Goal: Task Accomplishment & Management: Manage account settings

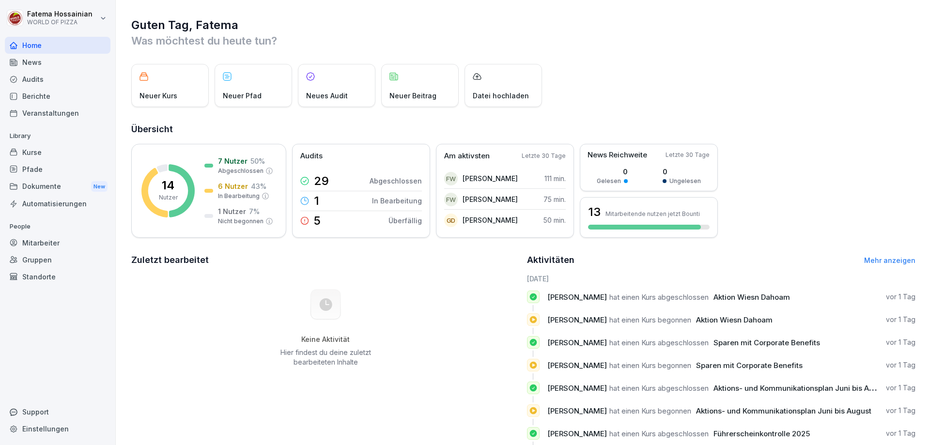
click at [48, 244] on div "Mitarbeiter" at bounding box center [58, 243] width 106 height 17
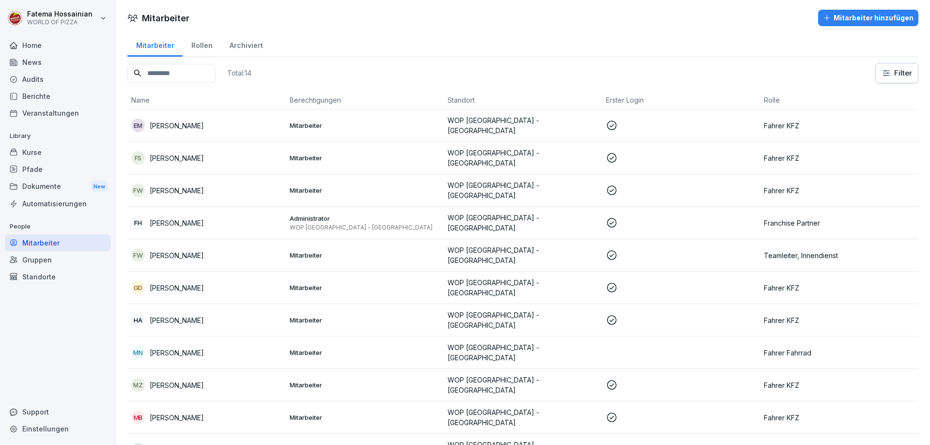
click at [852, 17] on div "Mitarbeiter hinzufügen" at bounding box center [868, 18] width 91 height 11
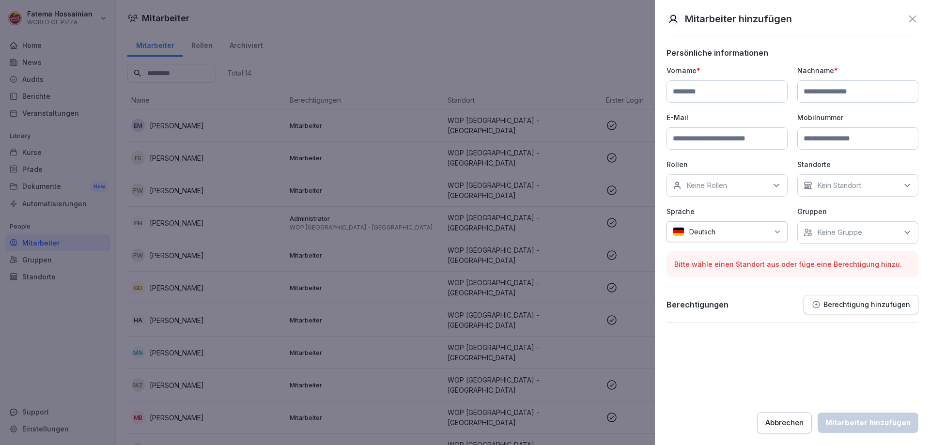
click at [691, 95] on input at bounding box center [727, 91] width 121 height 22
type input "**********"
type input "********"
click at [711, 139] on input at bounding box center [727, 138] width 121 height 22
click at [818, 138] on input at bounding box center [858, 138] width 121 height 22
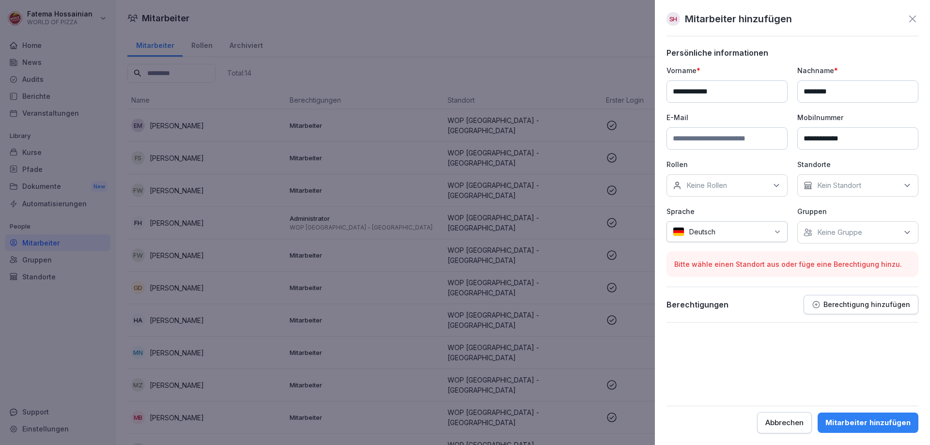
type input "**********"
click at [730, 136] on input at bounding box center [727, 138] width 121 height 22
click at [767, 180] on div "Keine Rollen" at bounding box center [727, 185] width 121 height 22
click at [749, 280] on div "Fahrer KFZ" at bounding box center [730, 285] width 120 height 18
click at [759, 163] on p "Rollen" at bounding box center [727, 164] width 121 height 10
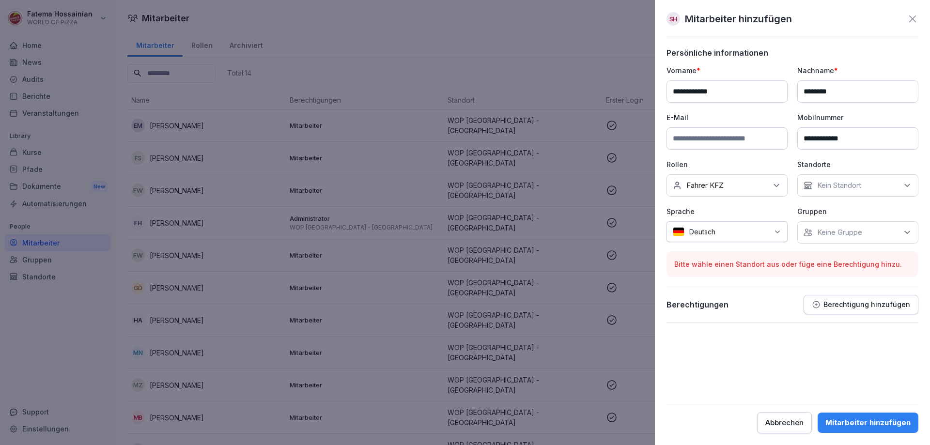
click at [884, 181] on div "Kein Standort" at bounding box center [858, 185] width 121 height 22
click at [877, 233] on label "WOP [GEOGRAPHIC_DATA] - [GEOGRAPHIC_DATA]" at bounding box center [865, 234] width 102 height 17
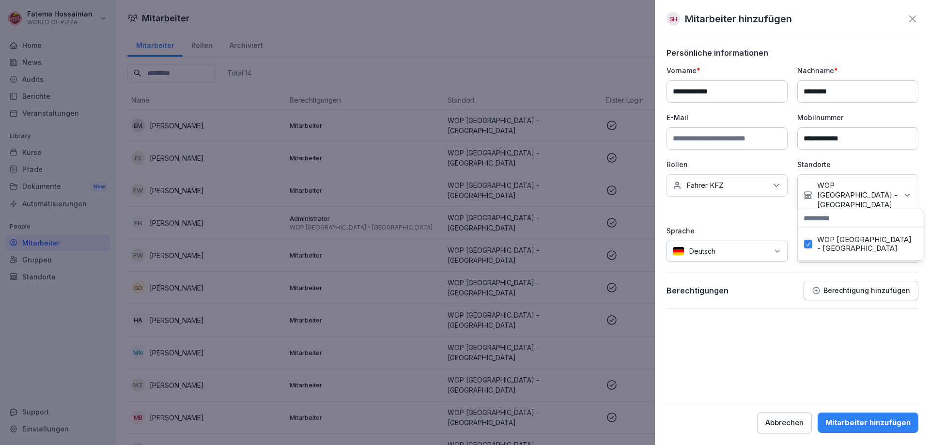
click at [790, 213] on div "**********" at bounding box center [793, 164] width 252 height 198
click at [714, 141] on input at bounding box center [727, 138] width 121 height 22
click at [689, 138] on input "**********" at bounding box center [727, 138] width 121 height 22
type input "**********"
click at [708, 91] on input "**********" at bounding box center [727, 91] width 121 height 22
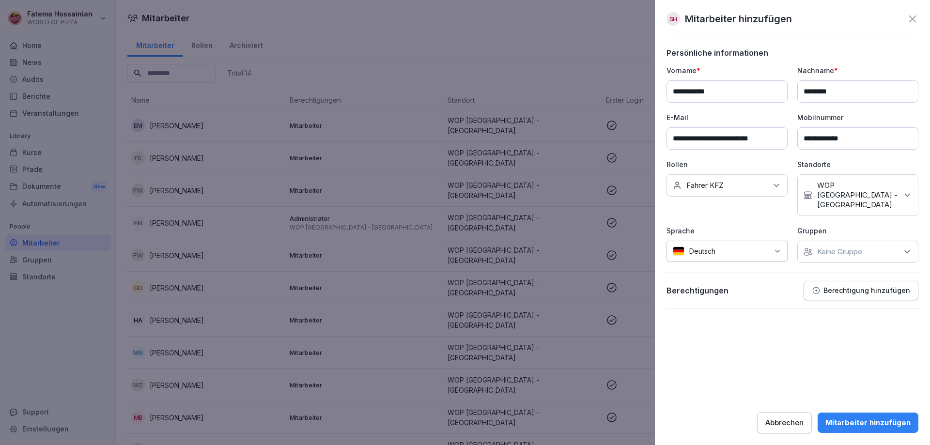
type input "**********"
click at [871, 420] on div "Mitarbeiter hinzufügen" at bounding box center [868, 423] width 85 height 11
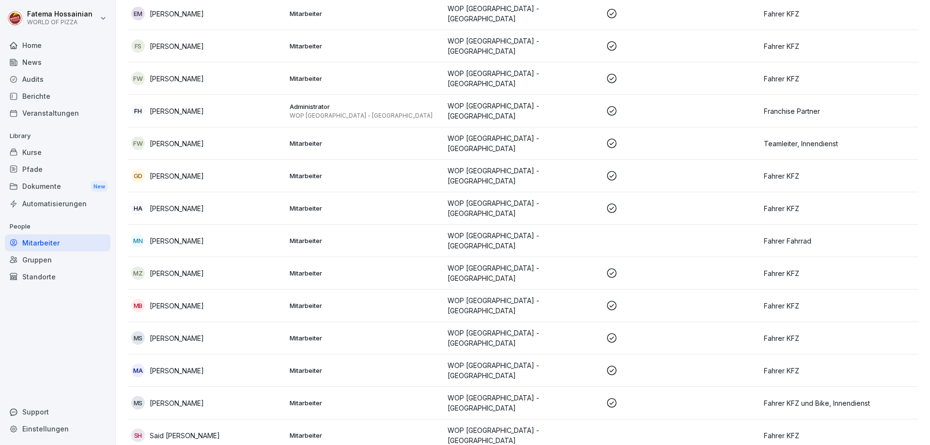
scroll to position [144, 0]
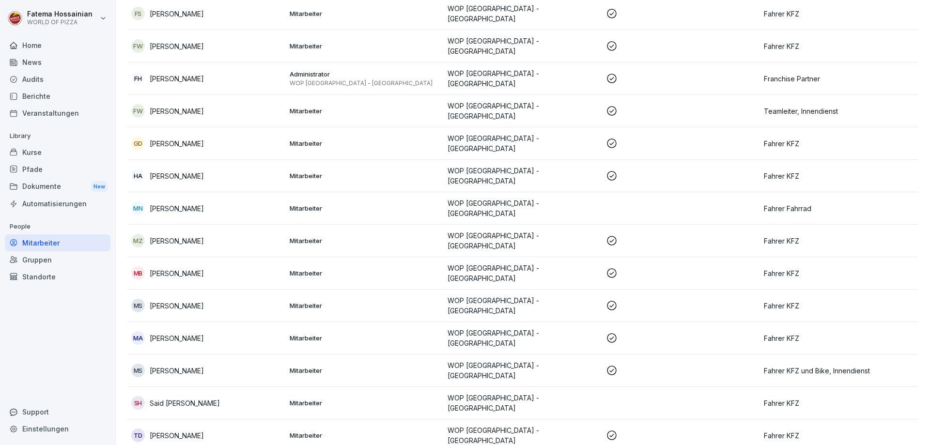
click at [557, 393] on p "WOP [GEOGRAPHIC_DATA] - [GEOGRAPHIC_DATA]" at bounding box center [523, 403] width 151 height 20
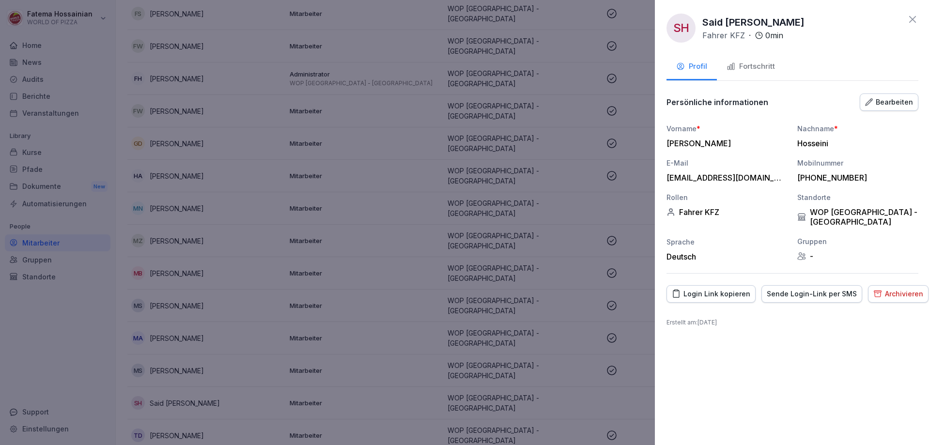
click at [827, 289] on div "Sende Login-Link per SMS" at bounding box center [812, 294] width 90 height 11
click at [550, 285] on div at bounding box center [465, 222] width 930 height 445
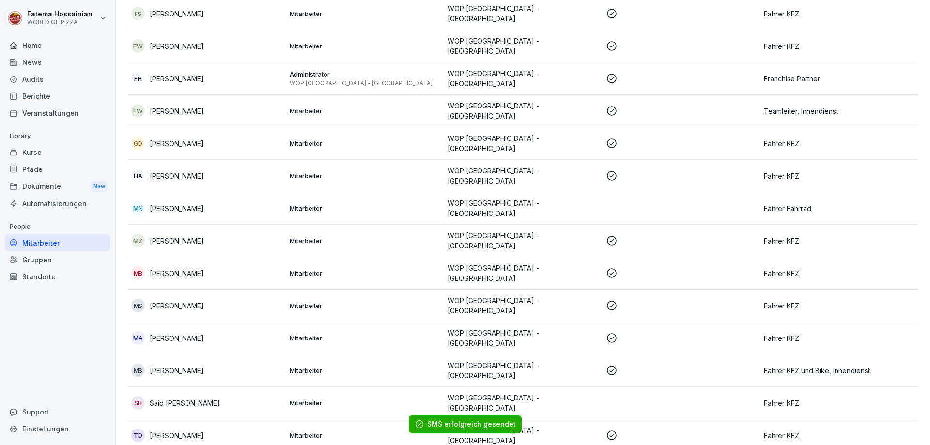
click at [559, 198] on p "WOP [GEOGRAPHIC_DATA] - [GEOGRAPHIC_DATA]" at bounding box center [523, 208] width 151 height 20
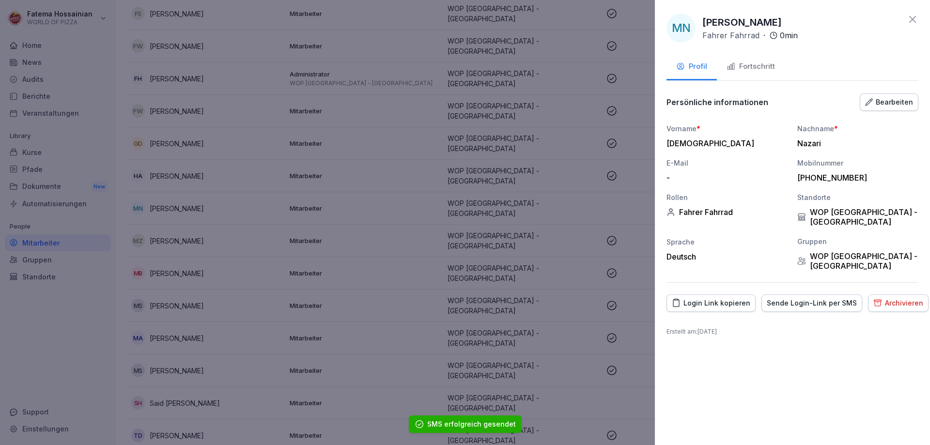
click at [881, 103] on div "Bearbeiten" at bounding box center [889, 102] width 48 height 11
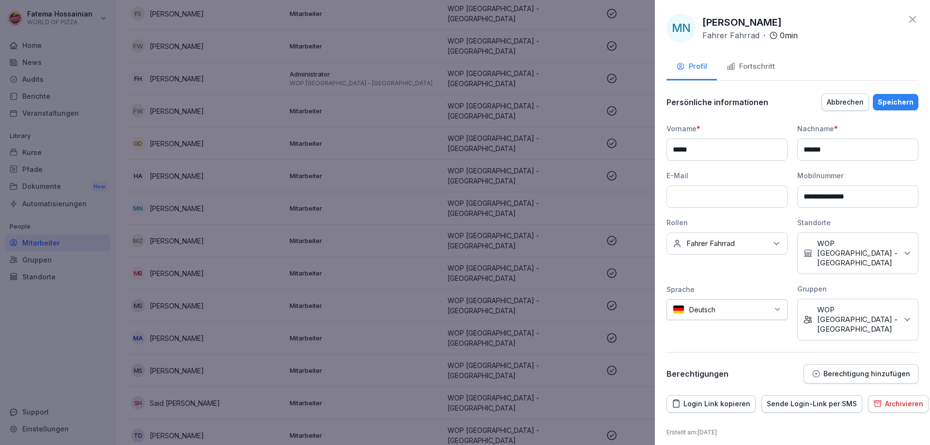
click at [718, 201] on input at bounding box center [727, 197] width 121 height 22
click at [746, 199] on input "**********" at bounding box center [727, 197] width 121 height 22
type input "**********"
click at [890, 103] on div "Speichern" at bounding box center [896, 102] width 36 height 11
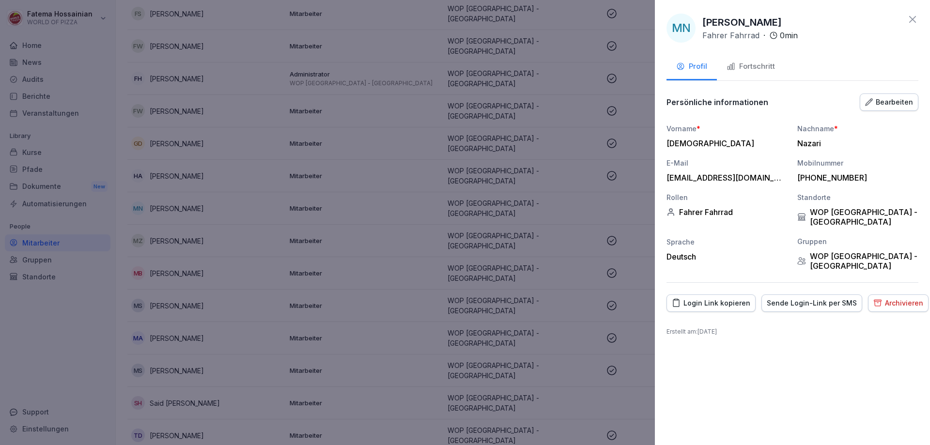
click at [812, 298] on div "Sende Login-Link per SMS" at bounding box center [812, 303] width 90 height 11
click at [536, 257] on div at bounding box center [465, 222] width 930 height 445
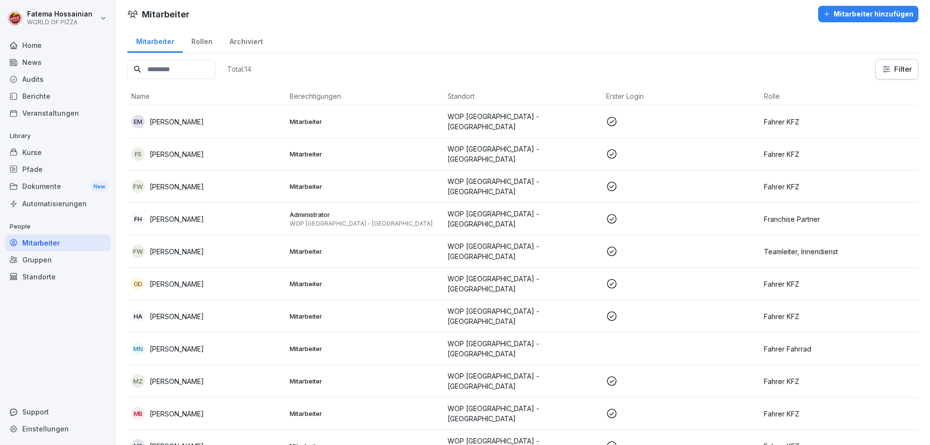
scroll to position [0, 0]
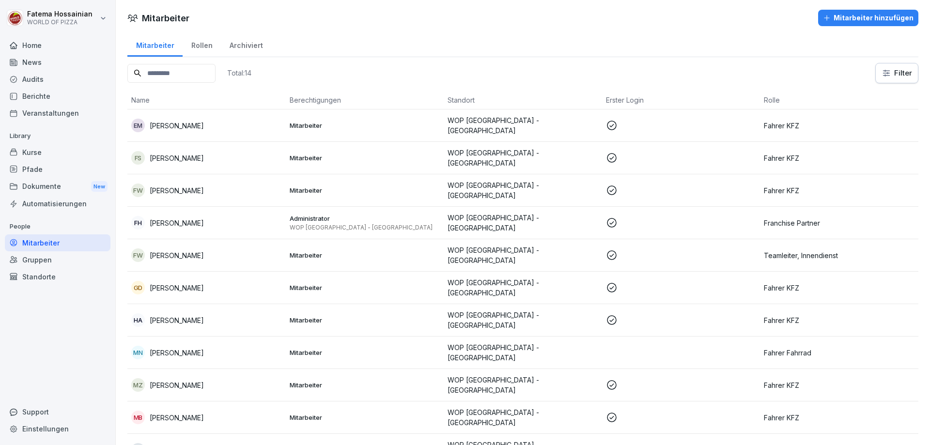
click at [606, 152] on icon at bounding box center [612, 158] width 12 height 12
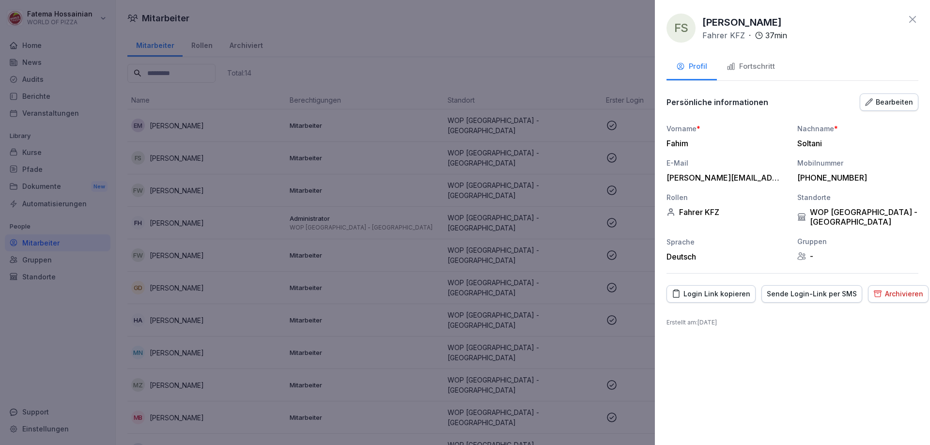
click at [828, 289] on div "Sende Login-Link per SMS" at bounding box center [812, 294] width 90 height 11
click at [747, 63] on div "Fortschritt" at bounding box center [751, 66] width 48 height 11
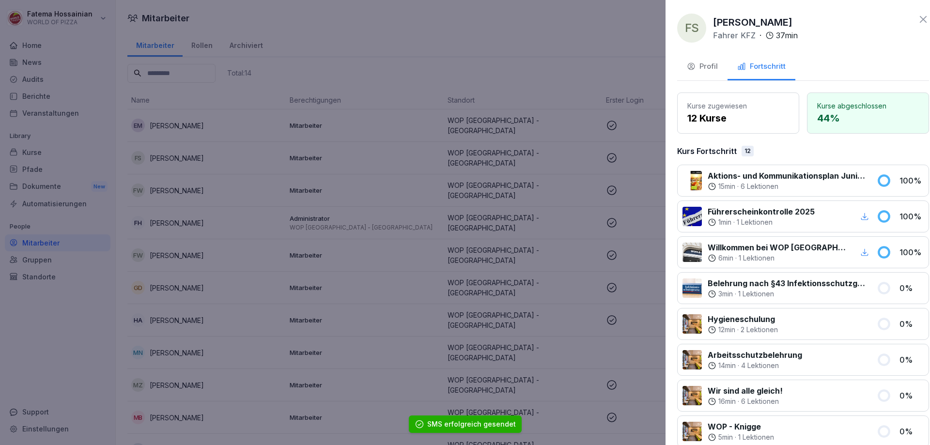
click at [599, 114] on div at bounding box center [465, 222] width 930 height 445
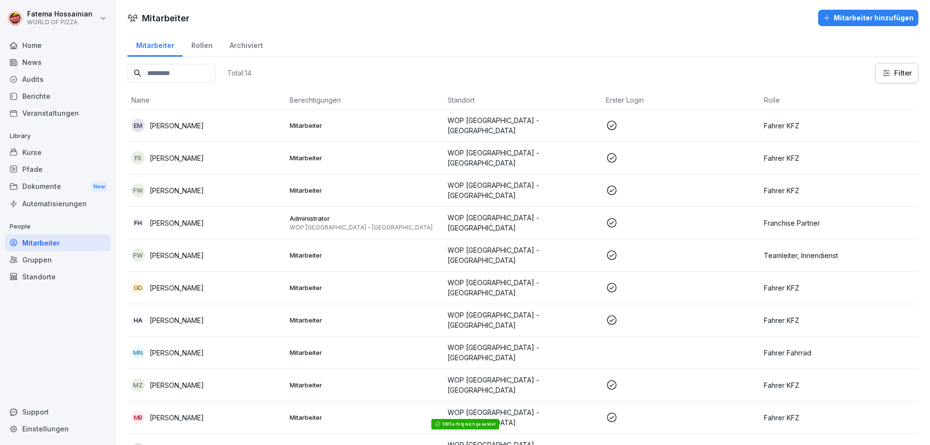
click at [606, 121] on icon at bounding box center [612, 126] width 12 height 12
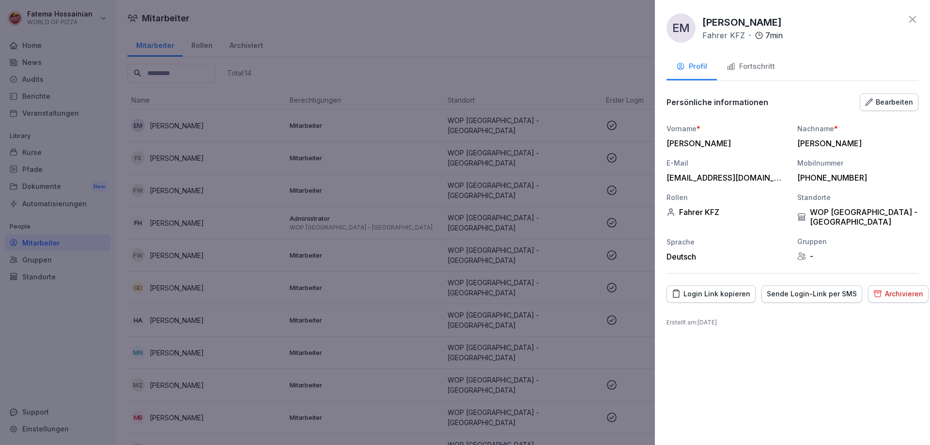
click at [760, 67] on div "Fortschritt" at bounding box center [751, 66] width 48 height 11
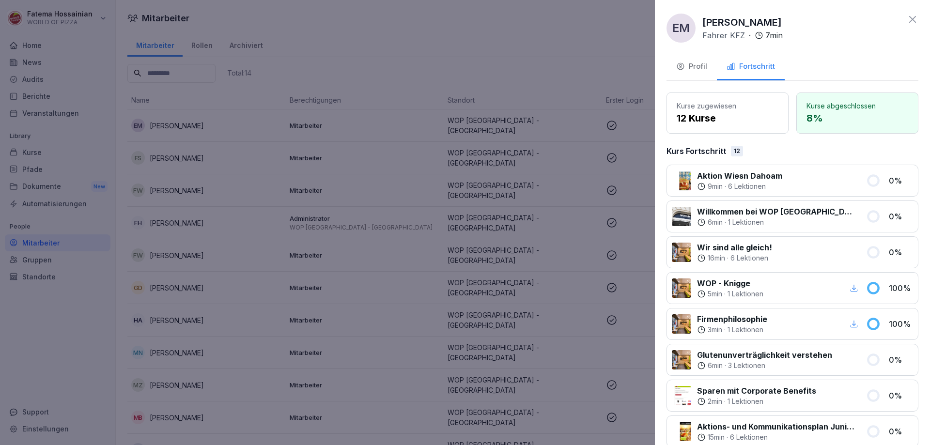
click at [694, 64] on div "Profil" at bounding box center [691, 66] width 31 height 11
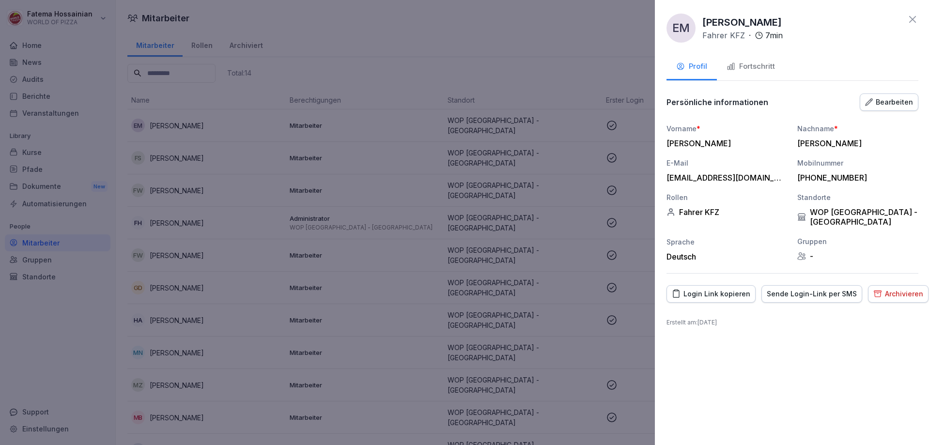
click at [816, 289] on div "Sende Login-Link per SMS" at bounding box center [812, 294] width 90 height 11
click at [618, 168] on div at bounding box center [465, 222] width 930 height 445
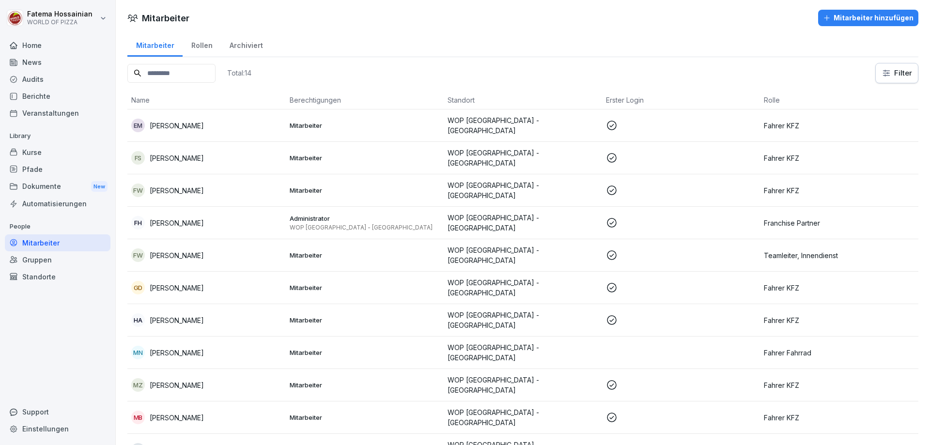
click at [669, 314] on p at bounding box center [681, 320] width 151 height 12
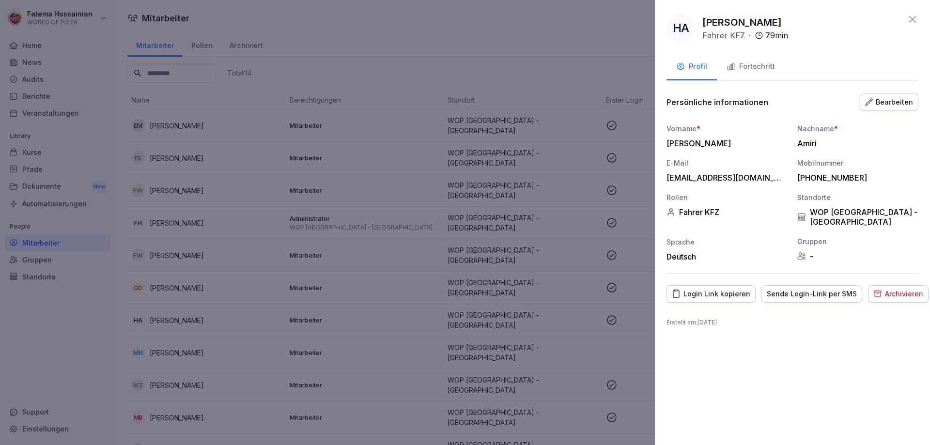
click at [753, 63] on div "Fortschritt" at bounding box center [751, 66] width 48 height 11
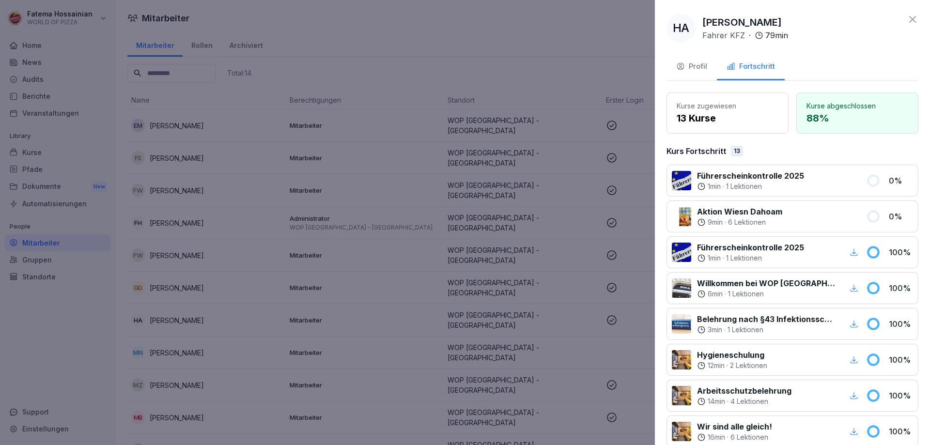
click at [686, 59] on button "Profil" at bounding box center [692, 67] width 50 height 26
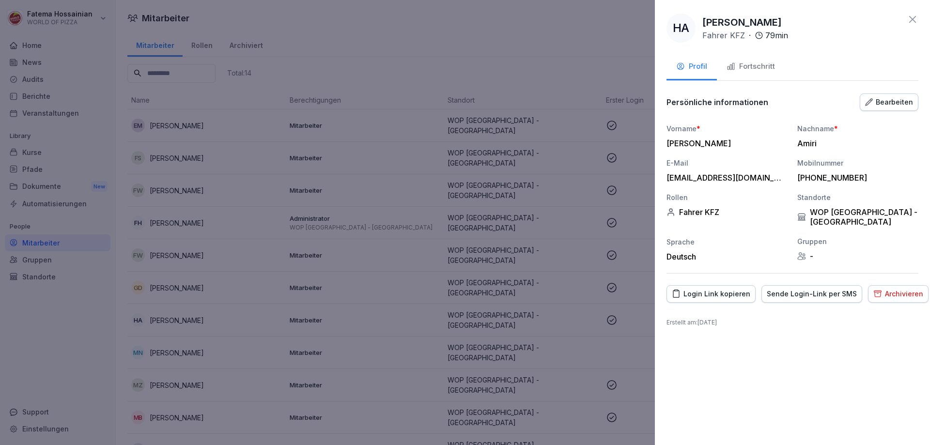
click at [817, 289] on div "Sende Login-Link per SMS" at bounding box center [812, 294] width 90 height 11
click at [659, 312] on div "HA [PERSON_NAME] KFZ · 79 min Profil Fortschritt Persönliche informationen Bear…" at bounding box center [792, 222] width 275 height 445
click at [634, 324] on div at bounding box center [465, 222] width 930 height 445
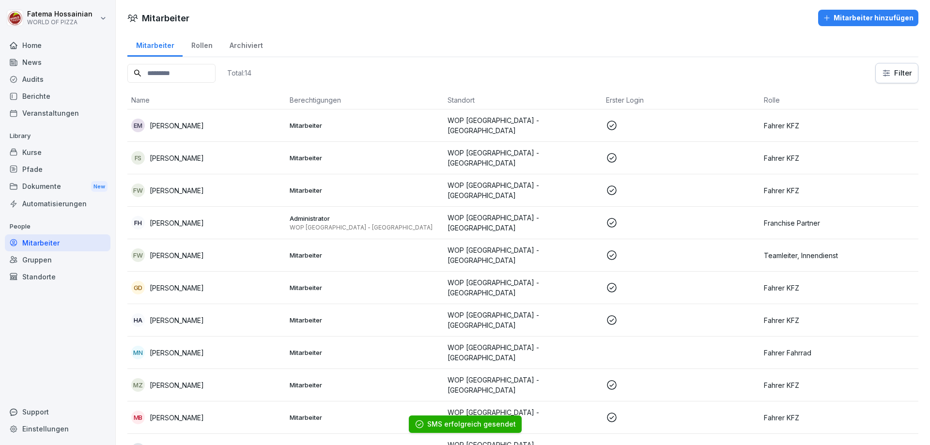
click at [662, 379] on p at bounding box center [681, 385] width 151 height 12
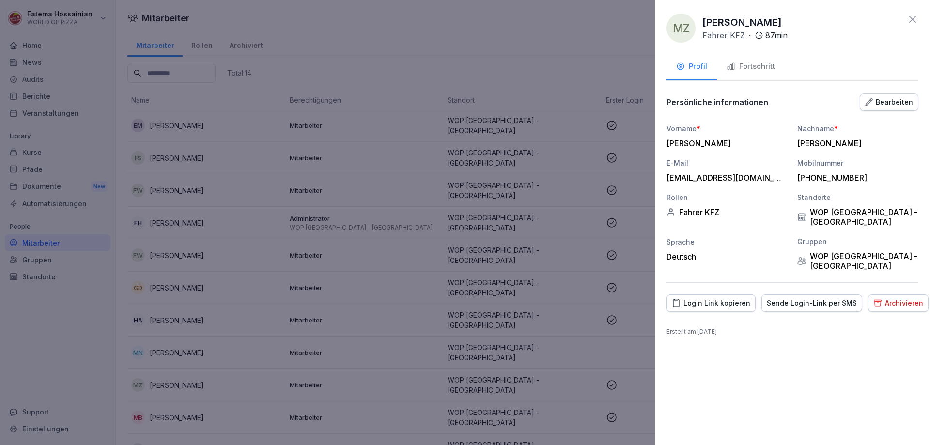
click at [760, 63] on div "Fortschritt" at bounding box center [751, 66] width 48 height 11
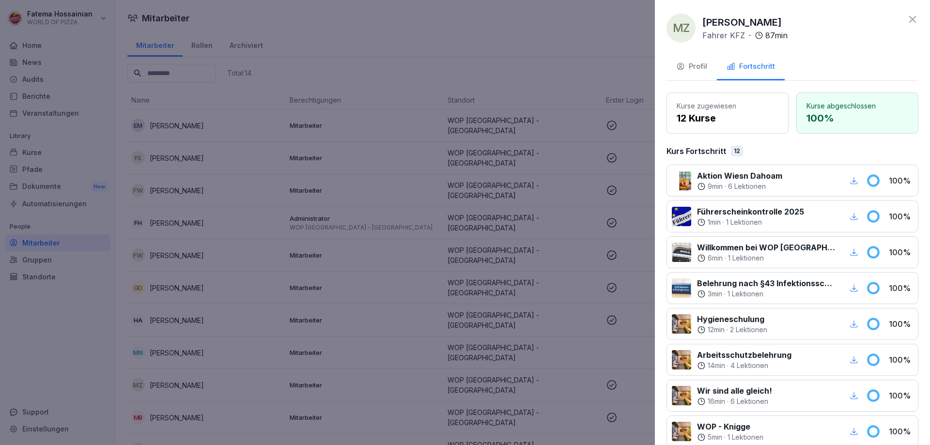
click at [582, 305] on div at bounding box center [465, 222] width 930 height 445
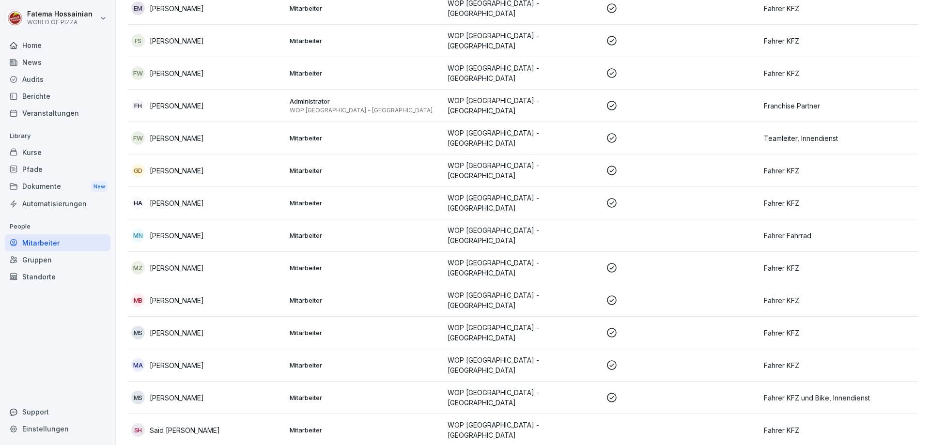
scroll to position [144, 0]
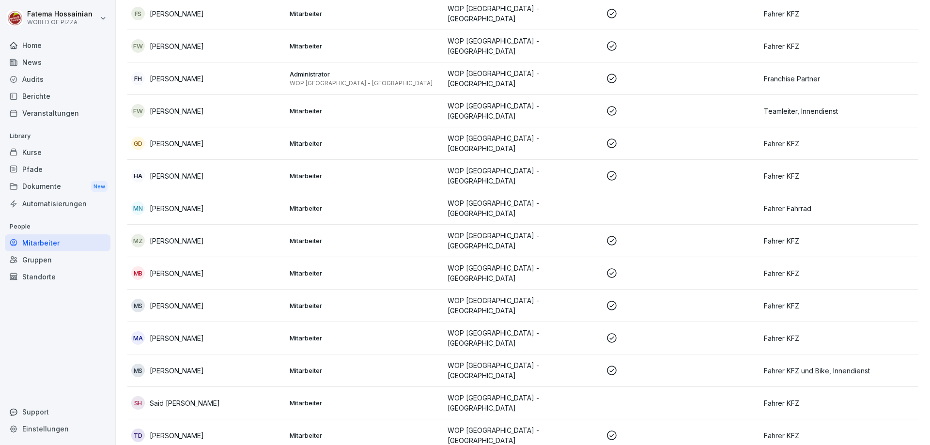
click at [640, 267] on p at bounding box center [681, 273] width 151 height 12
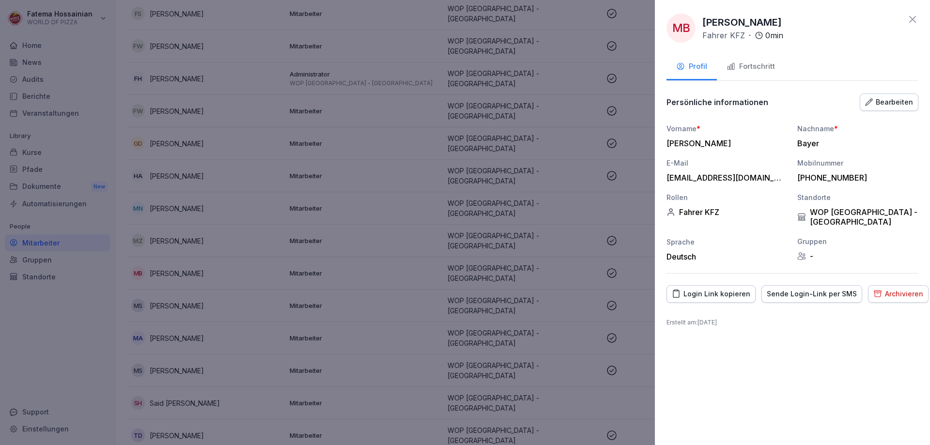
click at [810, 289] on div "Sende Login-Link per SMS" at bounding box center [812, 294] width 90 height 11
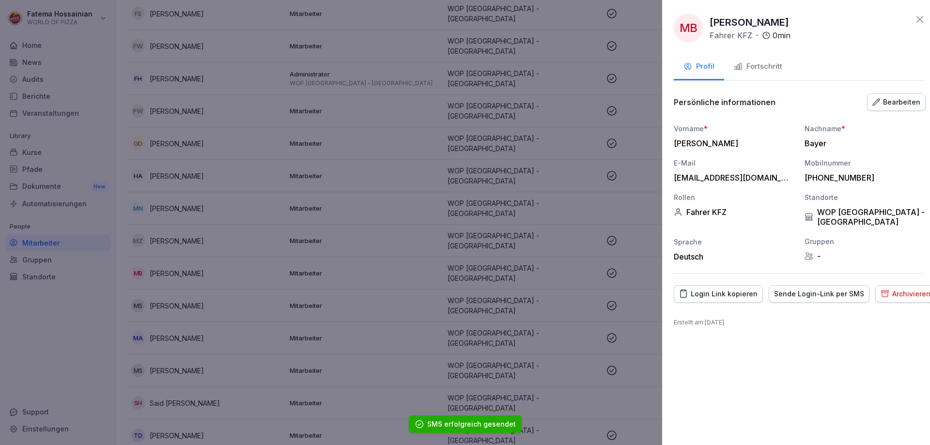
click at [621, 279] on div at bounding box center [465, 222] width 930 height 445
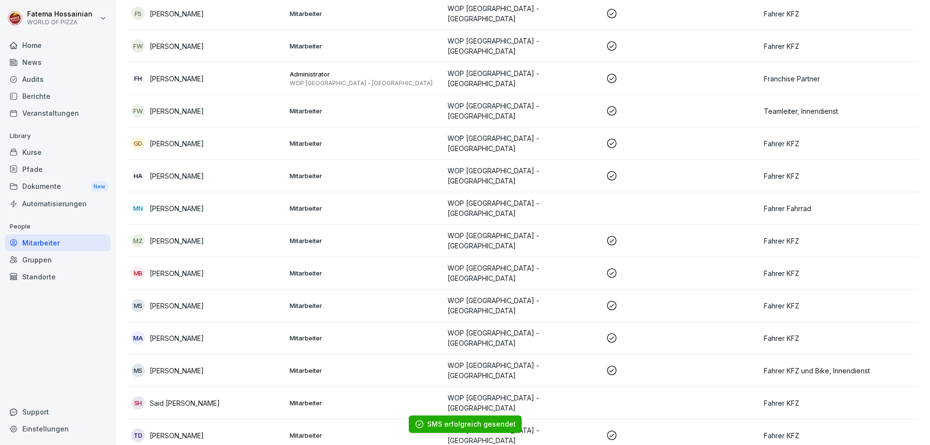
click at [644, 300] on p at bounding box center [681, 306] width 151 height 12
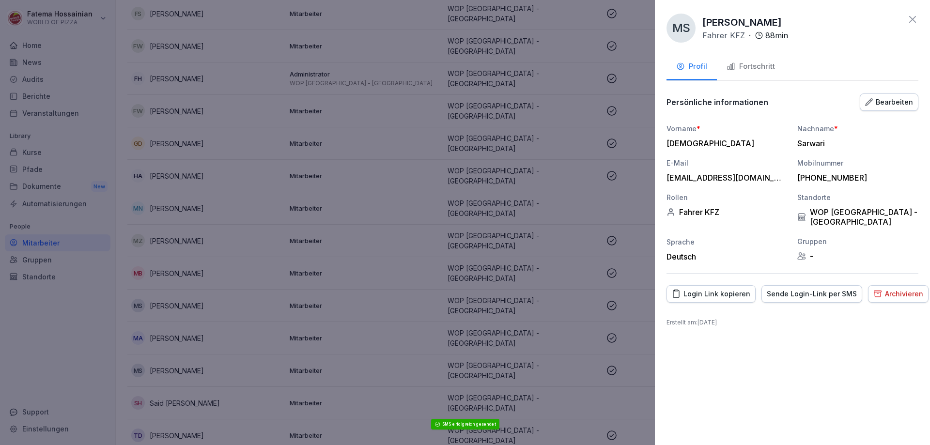
click at [737, 65] on div "Fortschritt" at bounding box center [751, 66] width 48 height 11
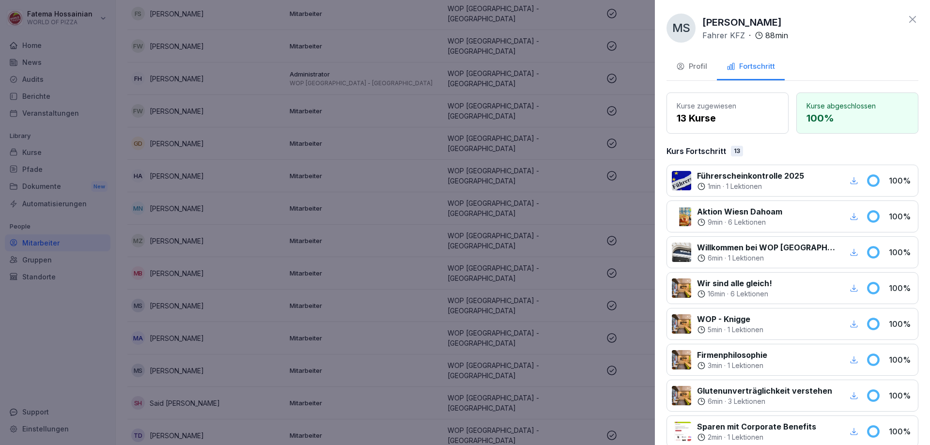
click at [568, 349] on div at bounding box center [465, 222] width 930 height 445
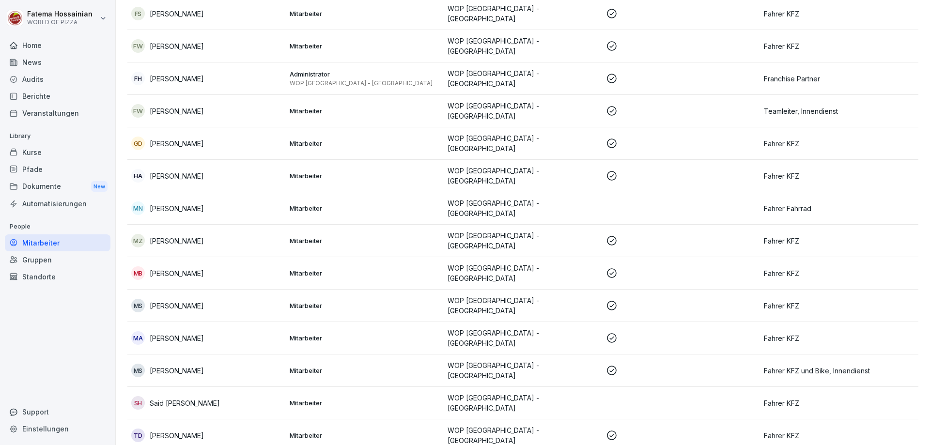
click at [606, 361] on td at bounding box center [681, 371] width 158 height 32
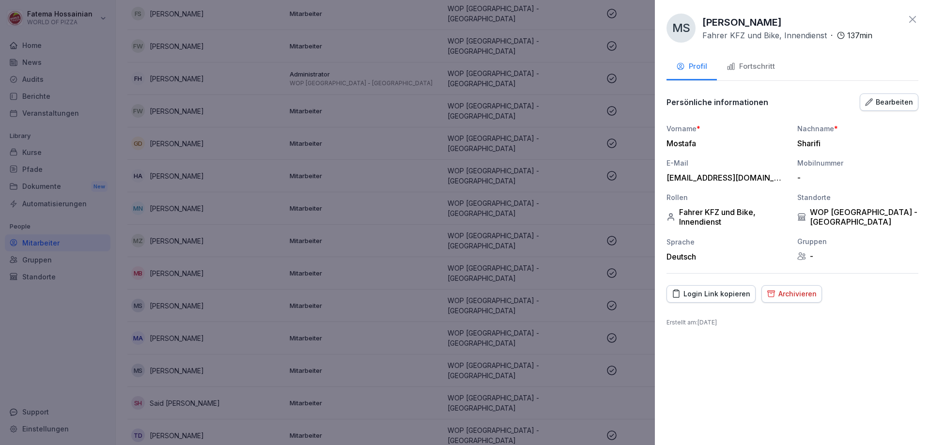
click at [885, 102] on div "Bearbeiten" at bounding box center [889, 102] width 48 height 11
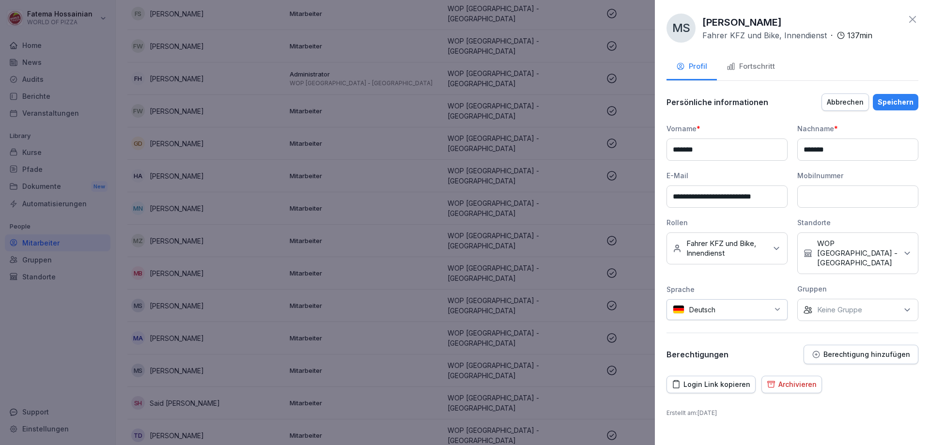
click at [867, 191] on input at bounding box center [858, 197] width 121 height 22
type input "**********"
click at [897, 102] on div "Speichern" at bounding box center [896, 102] width 36 height 11
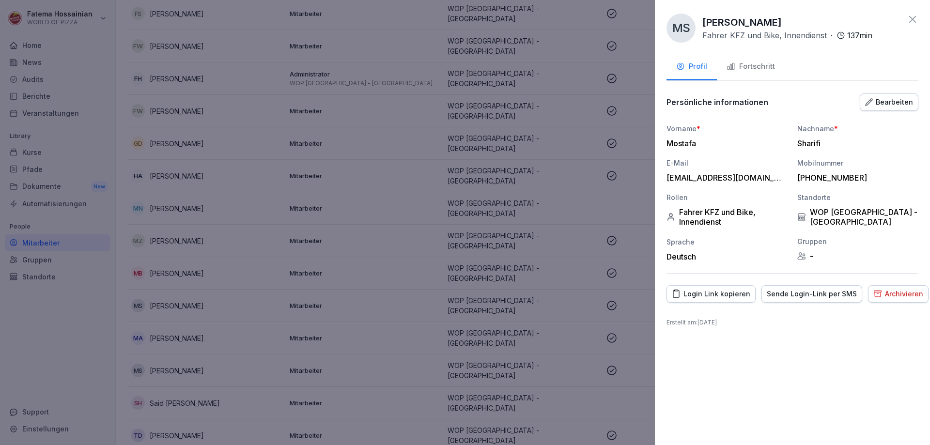
click at [835, 292] on div "Sende Login-Link per SMS" at bounding box center [812, 294] width 90 height 11
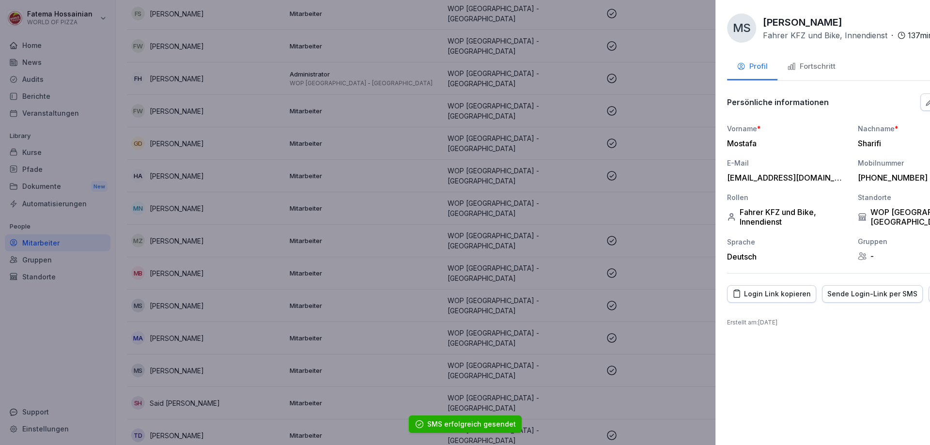
click at [612, 278] on div at bounding box center [465, 222] width 930 height 445
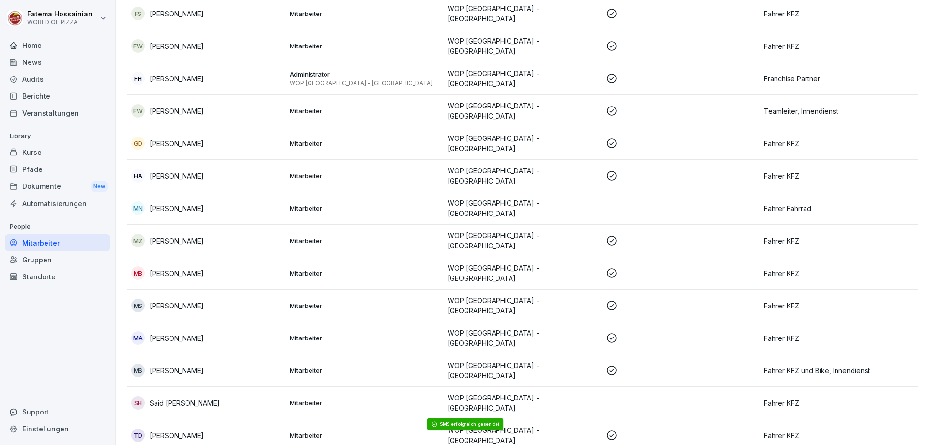
click at [659, 387] on td at bounding box center [681, 403] width 158 height 32
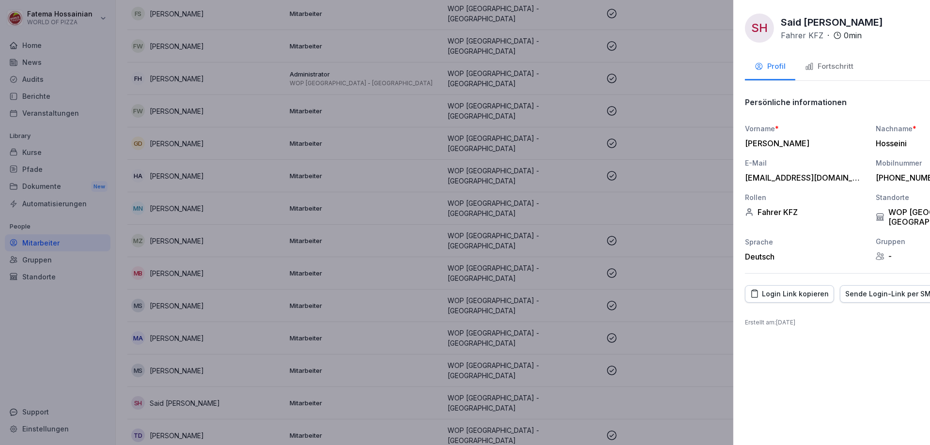
click at [545, 295] on div at bounding box center [465, 222] width 930 height 445
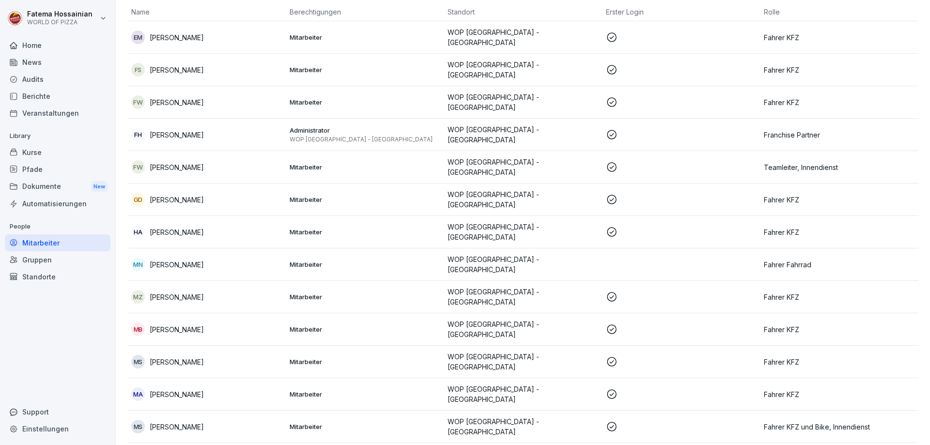
scroll to position [0, 0]
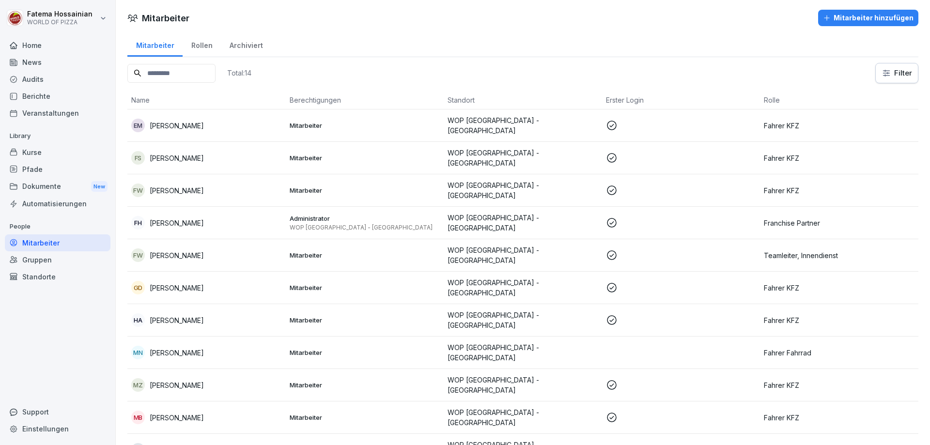
click at [661, 120] on p at bounding box center [681, 126] width 151 height 12
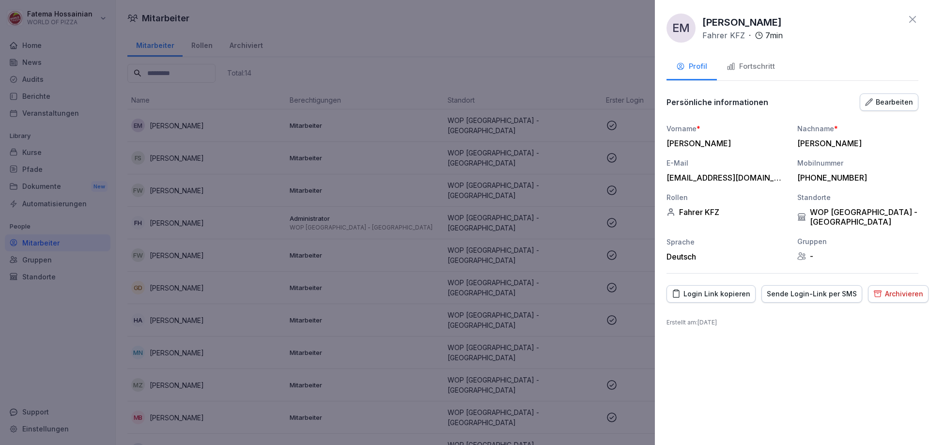
click at [699, 289] on div "Login Link kopieren" at bounding box center [711, 294] width 78 height 11
click at [413, 187] on div at bounding box center [465, 222] width 930 height 445
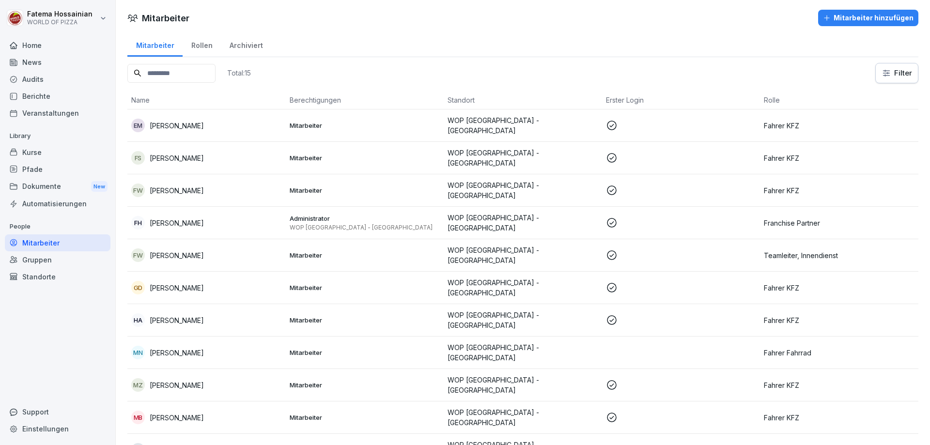
click at [660, 186] on p at bounding box center [681, 191] width 151 height 12
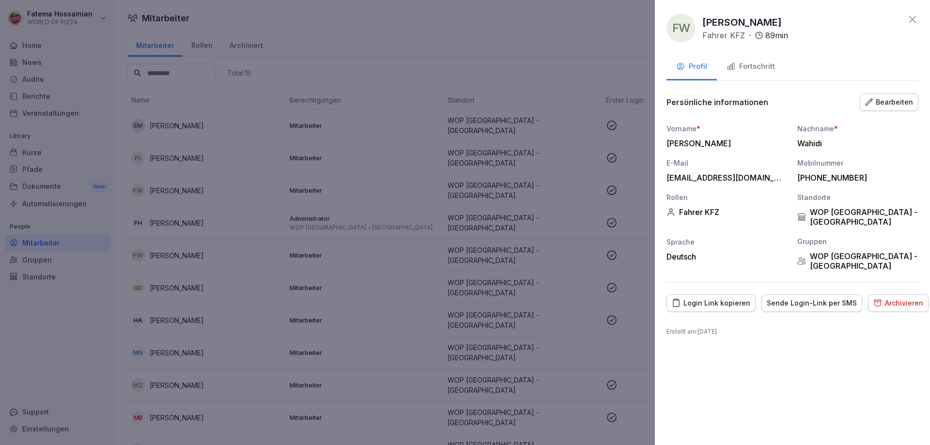
click at [741, 298] on div "Login Link kopieren" at bounding box center [711, 303] width 78 height 11
click at [427, 199] on div at bounding box center [465, 222] width 930 height 445
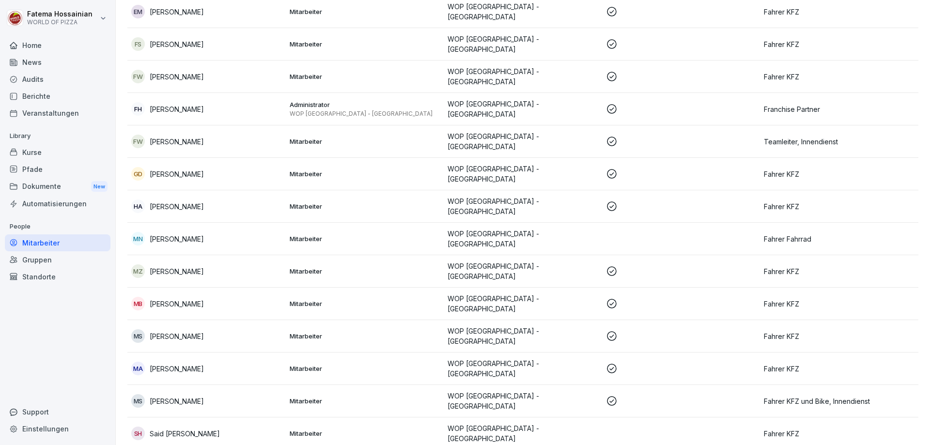
scroll to position [144, 0]
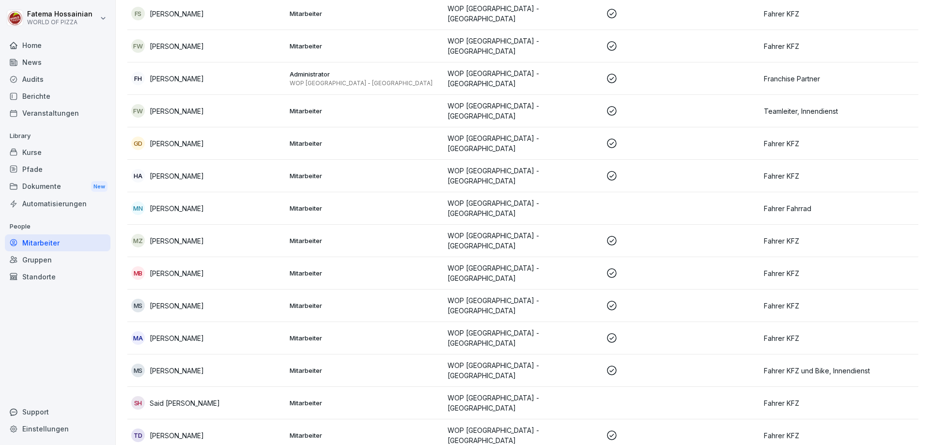
click at [207, 398] on p "Said [PERSON_NAME]" at bounding box center [185, 403] width 70 height 10
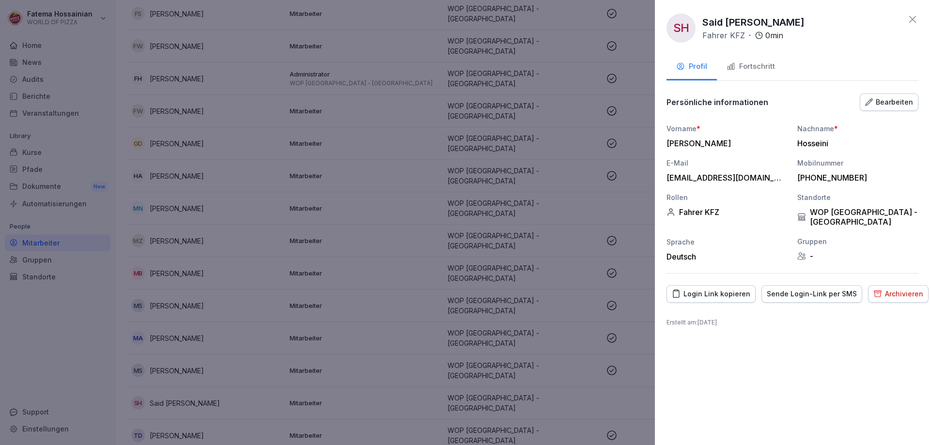
click at [696, 289] on div "Login Link kopieren" at bounding box center [711, 294] width 78 height 11
click at [406, 185] on div at bounding box center [465, 222] width 930 height 445
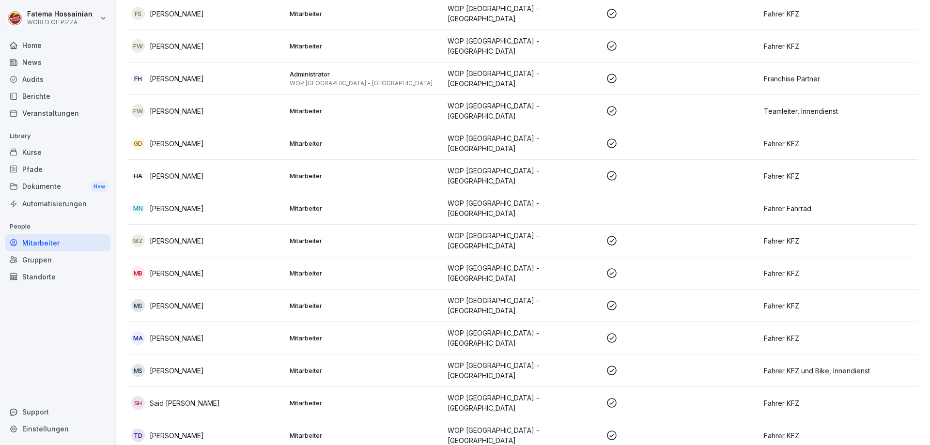
scroll to position [0, 0]
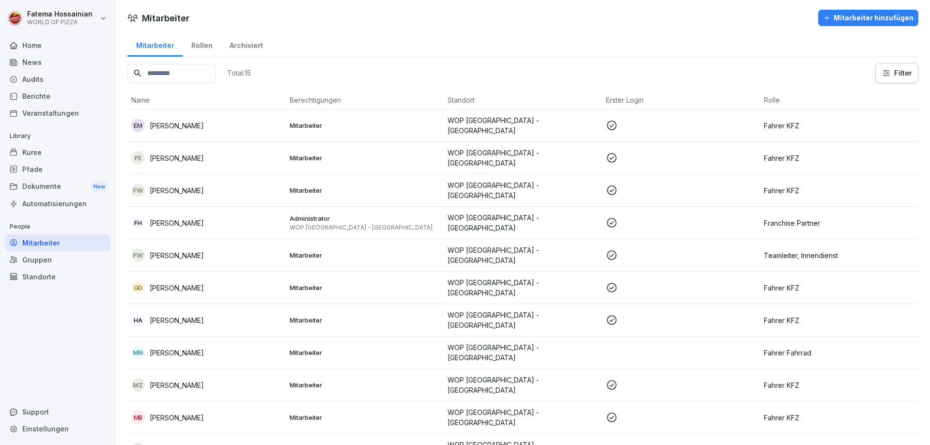
click at [555, 126] on p "WOP [GEOGRAPHIC_DATA] - [GEOGRAPHIC_DATA]" at bounding box center [523, 125] width 151 height 20
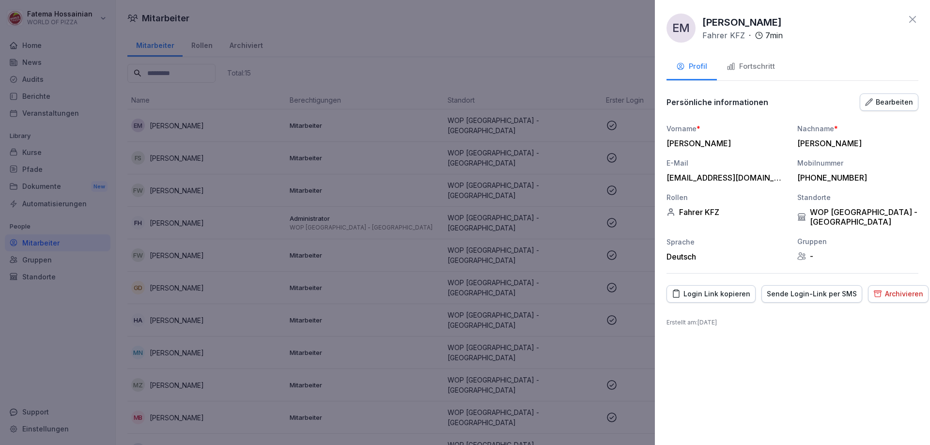
click at [715, 289] on div "Login Link kopieren" at bounding box center [711, 294] width 78 height 11
click at [882, 102] on div "Bearbeiten" at bounding box center [889, 102] width 48 height 11
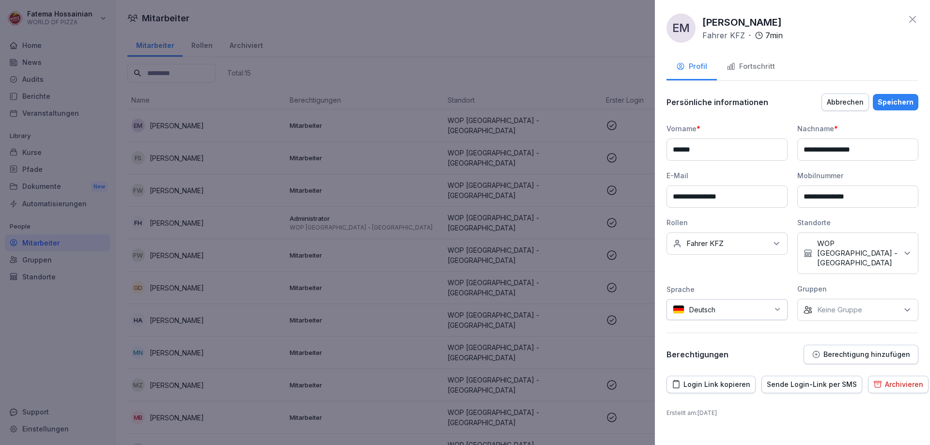
click at [775, 244] on icon at bounding box center [777, 244] width 10 height 10
click at [708, 342] on label "Fahrer KFZ" at bounding box center [705, 343] width 37 height 9
click at [703, 344] on label "Fahrer KFZ" at bounding box center [705, 343] width 37 height 9
click at [761, 222] on div "Rollen" at bounding box center [727, 223] width 121 height 10
click at [890, 99] on div "Speichern" at bounding box center [896, 102] width 36 height 11
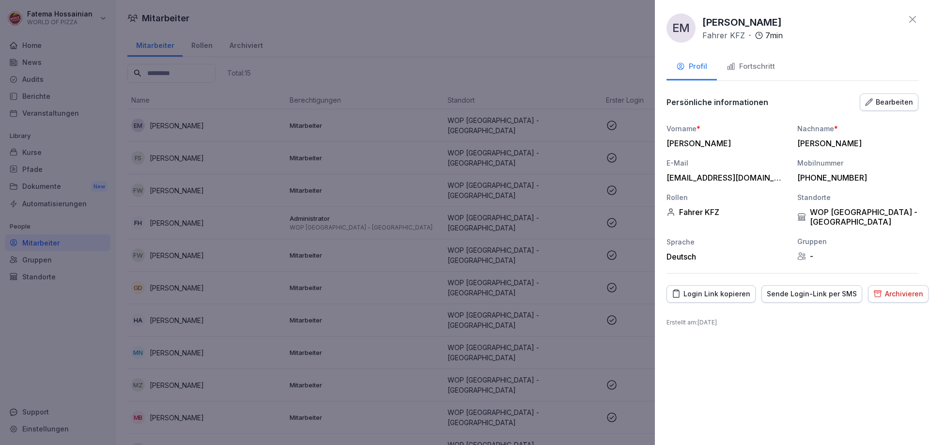
click at [720, 289] on div "Login Link kopieren" at bounding box center [711, 294] width 78 height 11
click at [572, 194] on div at bounding box center [465, 222] width 930 height 445
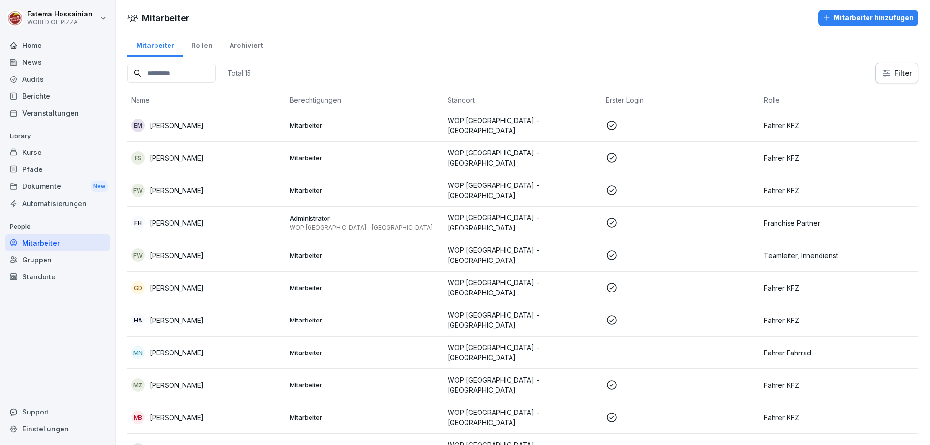
click at [589, 346] on p "WOP [GEOGRAPHIC_DATA] - [GEOGRAPHIC_DATA]" at bounding box center [523, 353] width 151 height 20
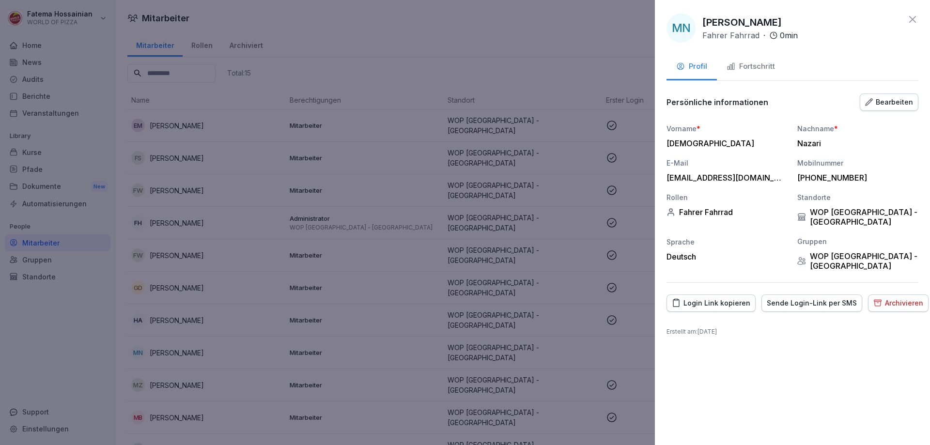
click at [722, 298] on div "Login Link kopieren" at bounding box center [711, 303] width 78 height 11
click at [552, 326] on div at bounding box center [465, 222] width 930 height 445
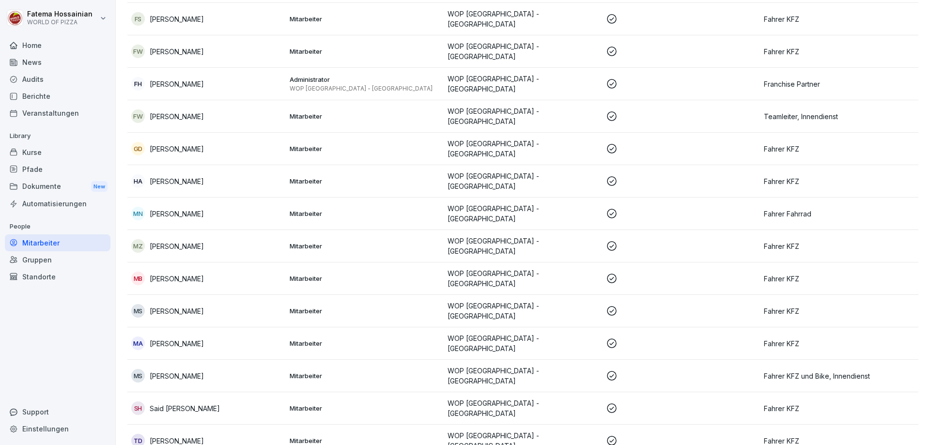
scroll to position [144, 0]
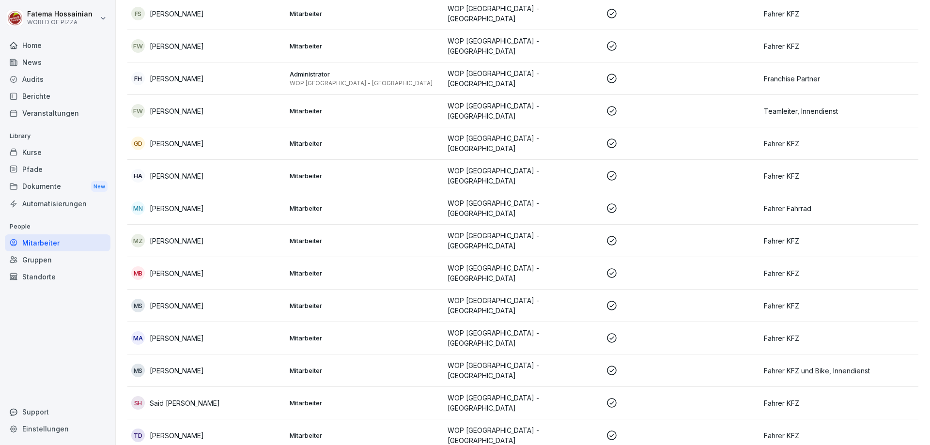
click at [561, 328] on p "WOP [GEOGRAPHIC_DATA] - [GEOGRAPHIC_DATA]" at bounding box center [523, 338] width 151 height 20
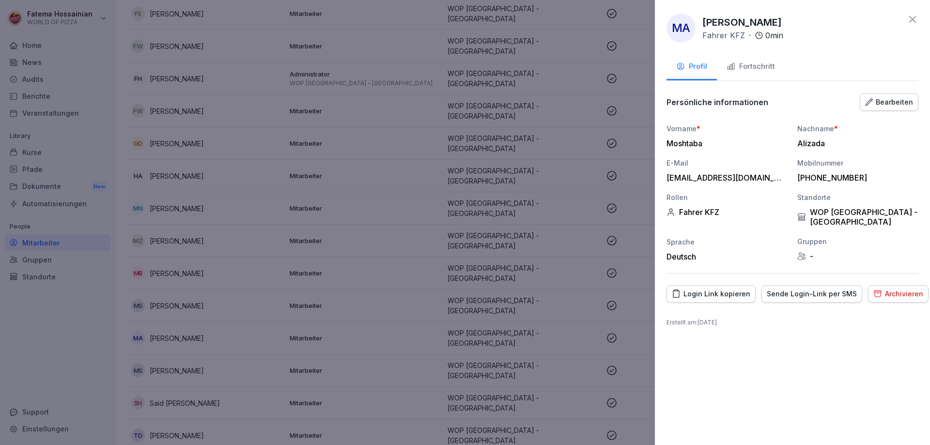
click at [727, 289] on div "Login Link kopieren" at bounding box center [711, 294] width 78 height 11
click at [380, 138] on div at bounding box center [465, 222] width 930 height 445
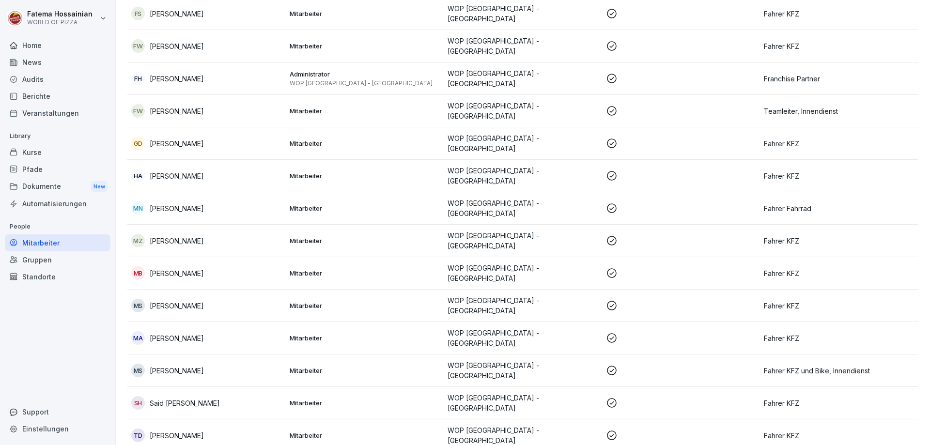
click at [504, 425] on p "WOP [GEOGRAPHIC_DATA] - [GEOGRAPHIC_DATA]" at bounding box center [523, 435] width 151 height 20
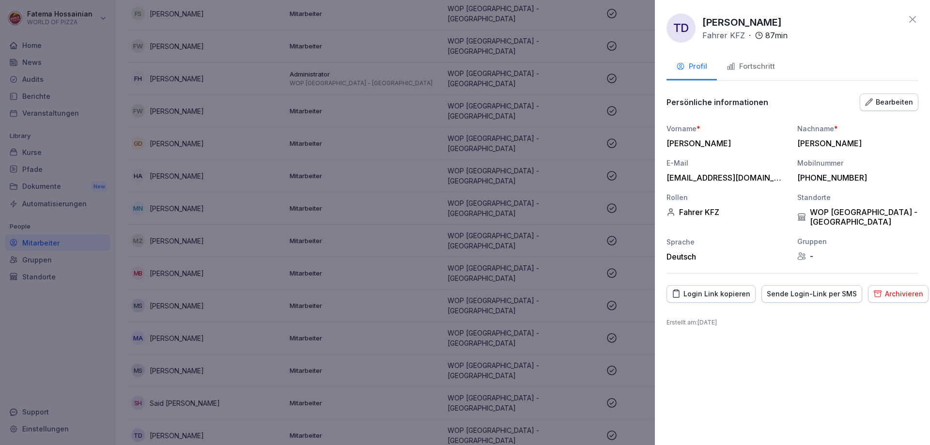
click at [723, 285] on button "Login Link kopieren" at bounding box center [711, 293] width 89 height 17
click at [572, 376] on div at bounding box center [465, 222] width 930 height 445
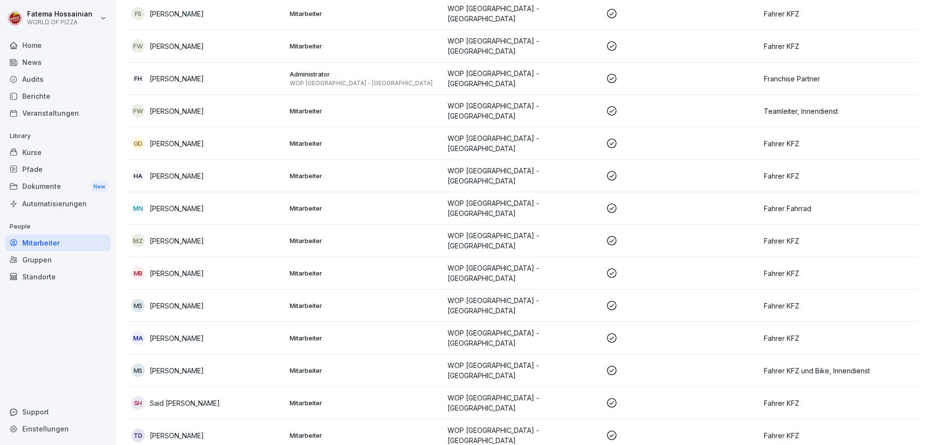
click at [503, 296] on p "WOP [GEOGRAPHIC_DATA] - [GEOGRAPHIC_DATA]" at bounding box center [523, 306] width 151 height 20
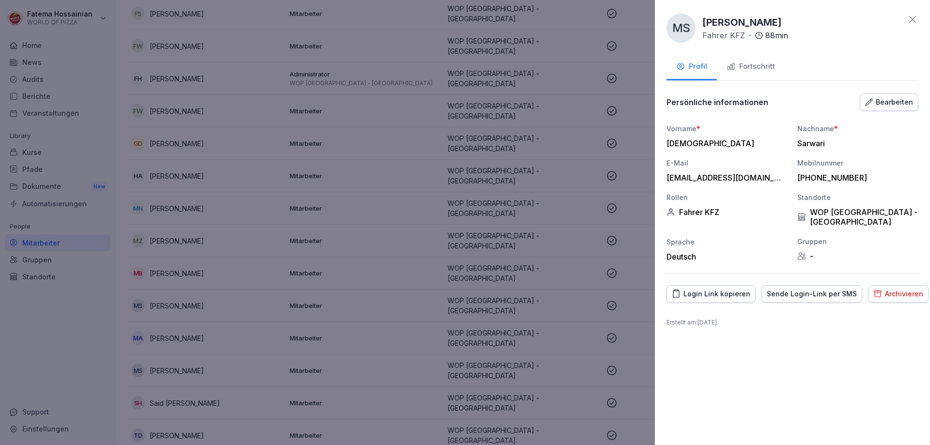
click at [715, 285] on button "Login Link kopieren" at bounding box center [711, 293] width 89 height 17
click at [552, 368] on div at bounding box center [465, 222] width 930 height 445
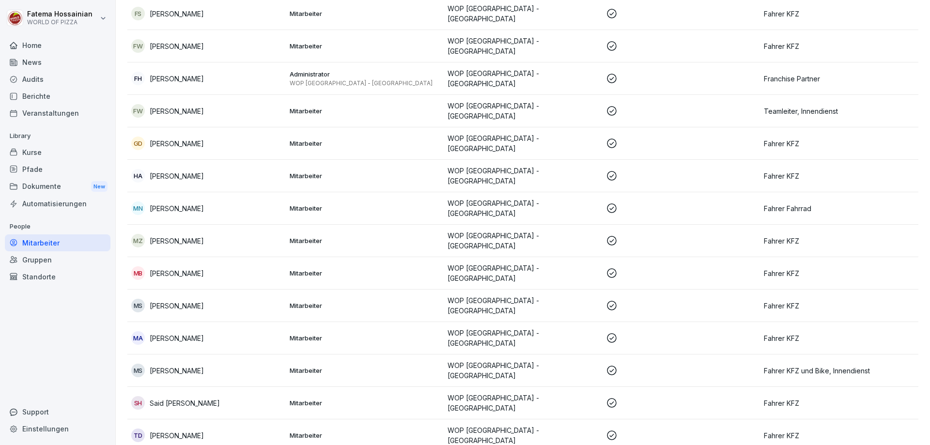
click at [527, 263] on p "WOP [GEOGRAPHIC_DATA] - [GEOGRAPHIC_DATA]" at bounding box center [523, 273] width 151 height 20
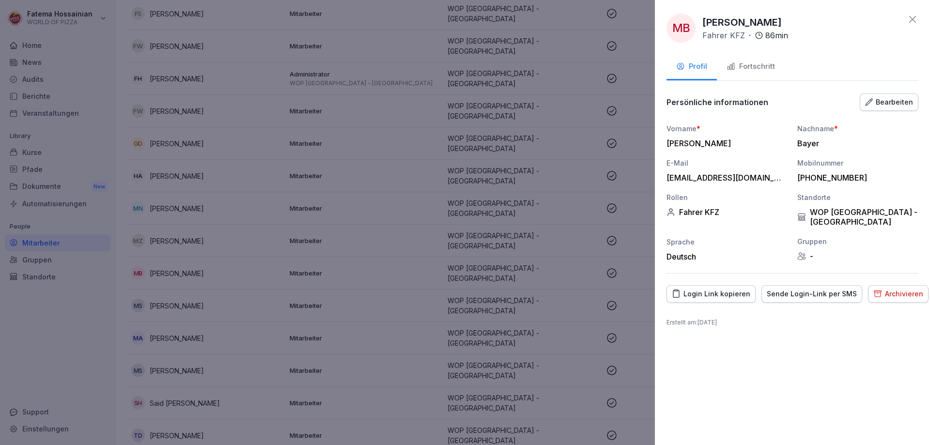
click at [716, 289] on div "Login Link kopieren" at bounding box center [711, 294] width 78 height 11
click at [481, 311] on div at bounding box center [465, 222] width 930 height 445
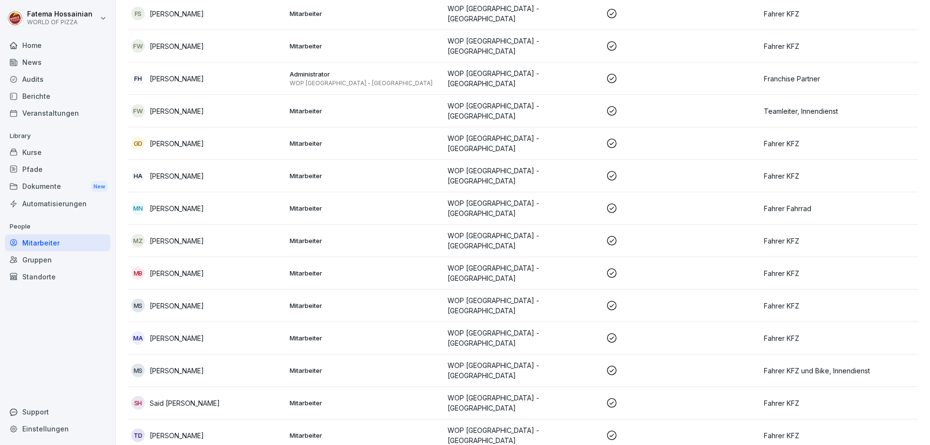
click at [651, 170] on p at bounding box center [681, 176] width 151 height 12
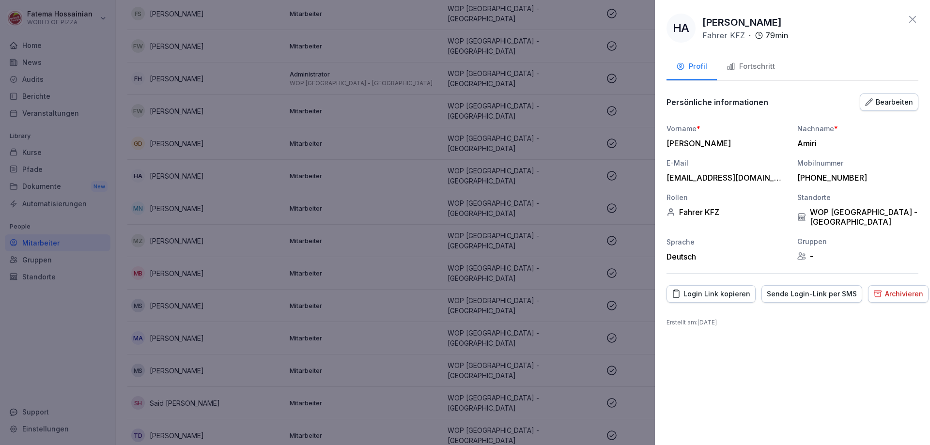
click at [712, 285] on button "Login Link kopieren" at bounding box center [711, 293] width 89 height 17
click at [376, 335] on div at bounding box center [465, 222] width 930 height 445
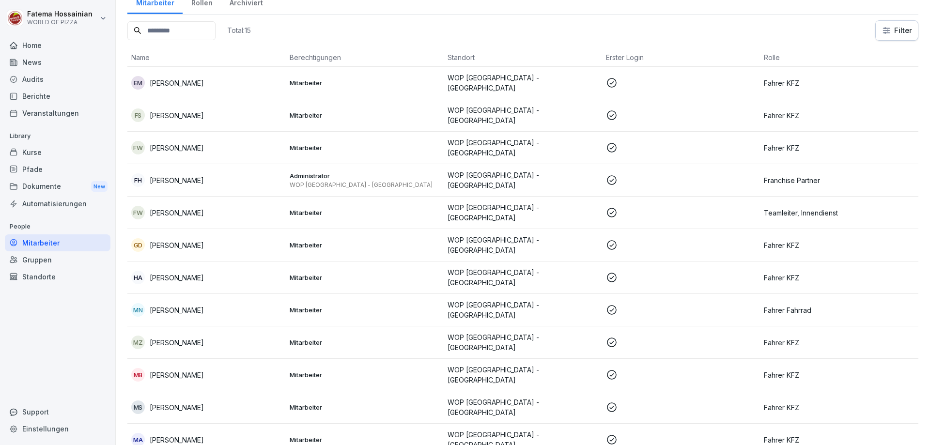
scroll to position [46, 0]
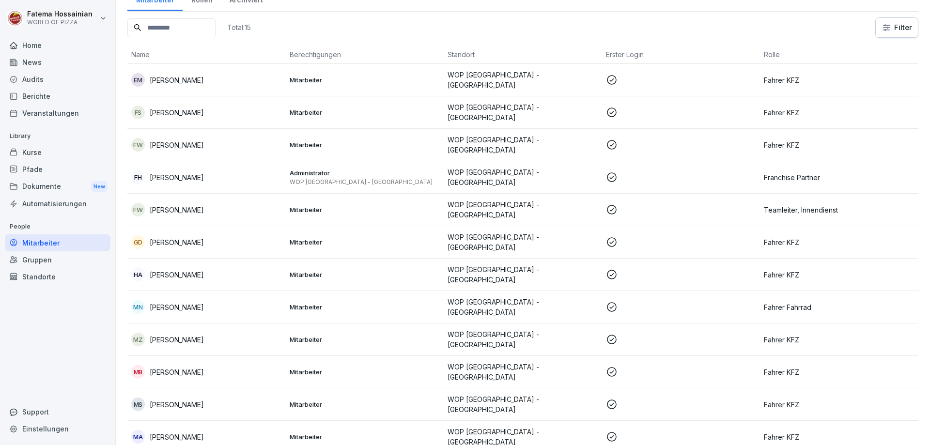
click at [204, 140] on p "[PERSON_NAME]" at bounding box center [177, 145] width 54 height 10
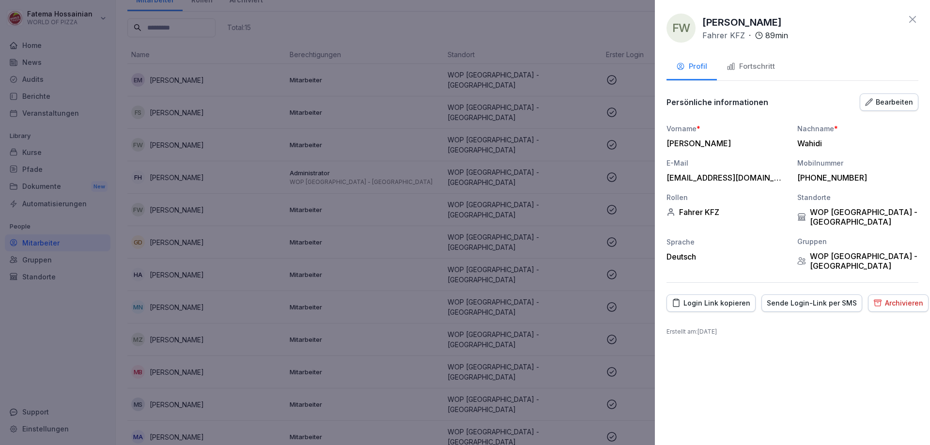
click at [720, 298] on div "Login Link kopieren" at bounding box center [711, 303] width 78 height 11
click at [445, 162] on div at bounding box center [465, 222] width 930 height 445
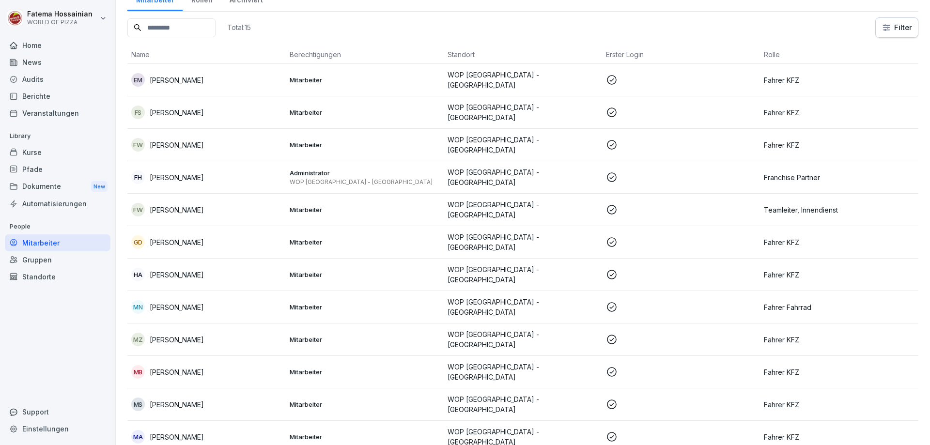
click at [564, 205] on p "WOP [GEOGRAPHIC_DATA] - [GEOGRAPHIC_DATA]" at bounding box center [523, 210] width 151 height 20
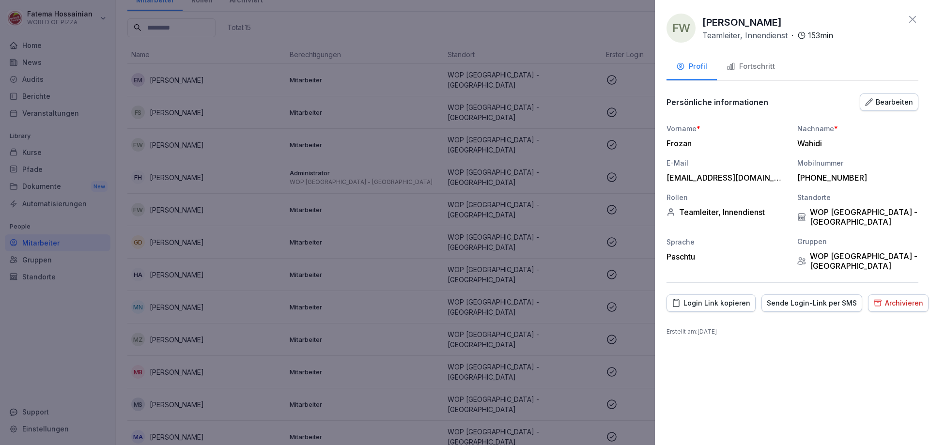
click at [723, 298] on div "Login Link kopieren" at bounding box center [711, 303] width 78 height 11
click at [594, 288] on div at bounding box center [465, 222] width 930 height 445
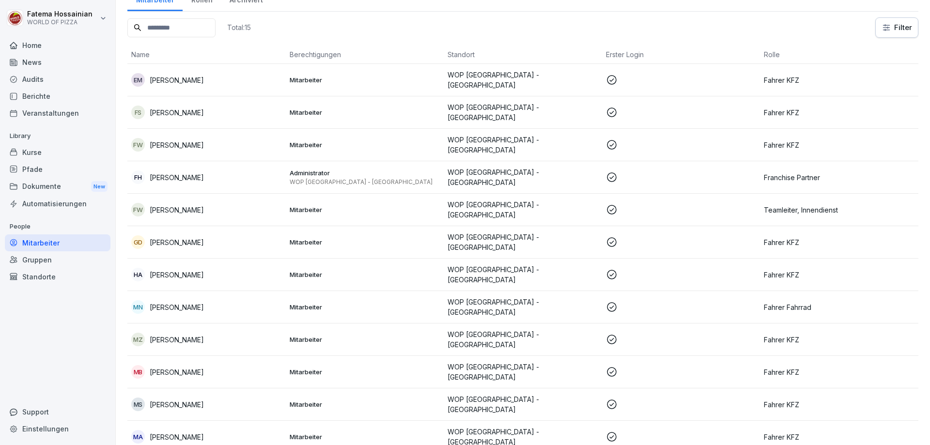
click at [568, 237] on p "WOP [GEOGRAPHIC_DATA] - [GEOGRAPHIC_DATA]" at bounding box center [523, 242] width 151 height 20
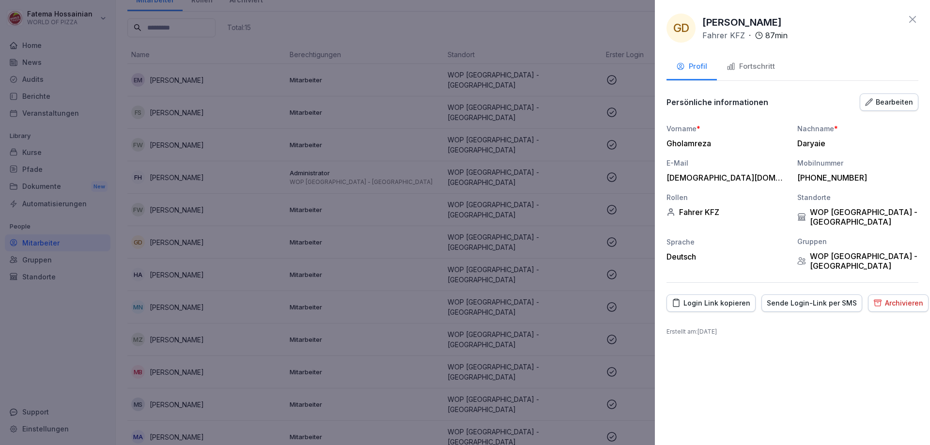
click at [715, 295] on button "Login Link kopieren" at bounding box center [711, 303] width 89 height 17
click at [446, 262] on div at bounding box center [465, 222] width 930 height 445
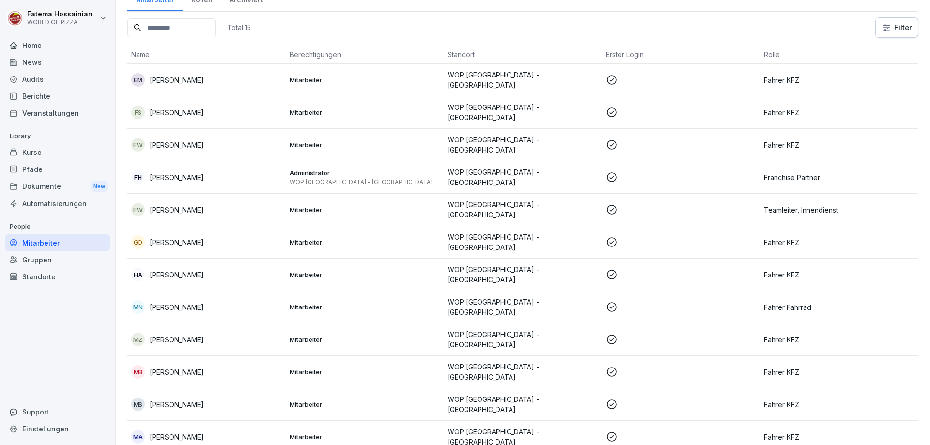
click at [608, 334] on icon at bounding box center [612, 340] width 12 height 12
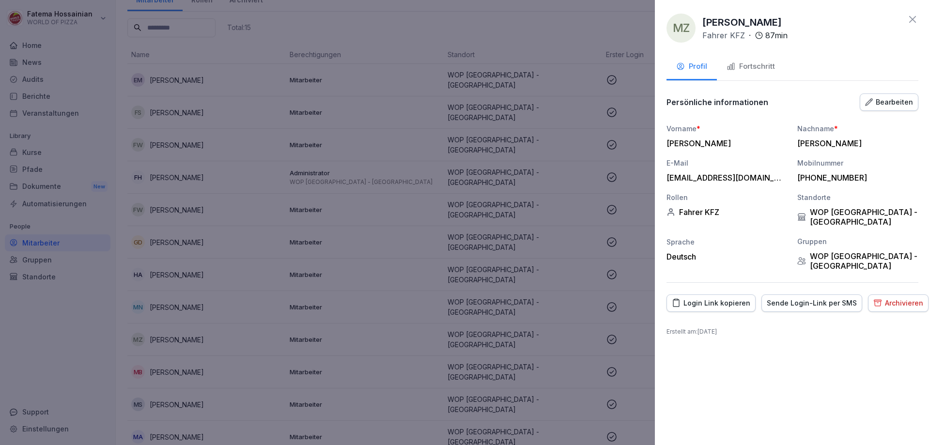
click at [718, 298] on div "Login Link kopieren" at bounding box center [711, 303] width 78 height 11
click at [548, 319] on div at bounding box center [465, 222] width 930 height 445
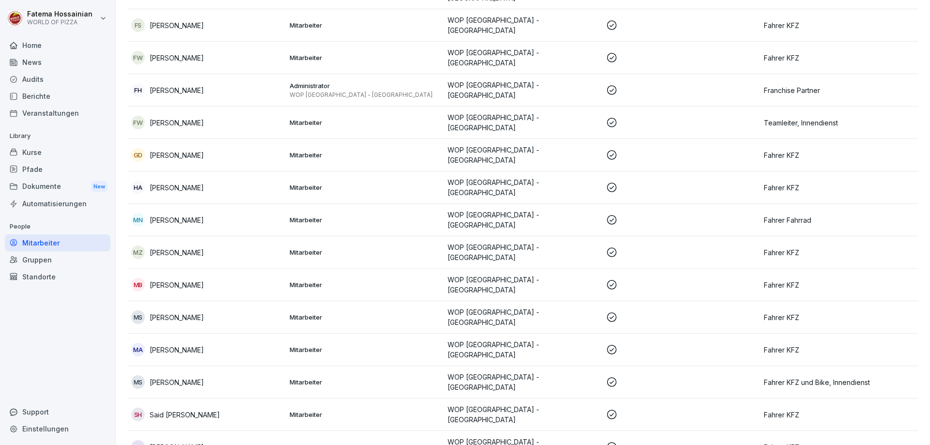
scroll to position [133, 0]
click at [488, 339] on p "WOP [GEOGRAPHIC_DATA] - [GEOGRAPHIC_DATA]" at bounding box center [523, 349] width 151 height 20
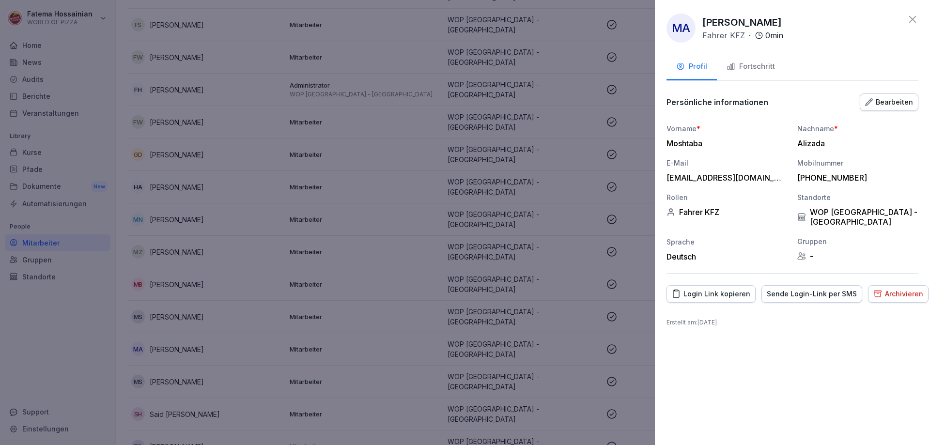
click at [718, 289] on div "Login Link kopieren" at bounding box center [711, 294] width 78 height 11
click at [725, 208] on div "Fahrer KFZ" at bounding box center [727, 212] width 121 height 10
click at [700, 208] on div "Fahrer KFZ" at bounding box center [727, 212] width 121 height 10
click at [892, 99] on div "Bearbeiten" at bounding box center [889, 102] width 48 height 11
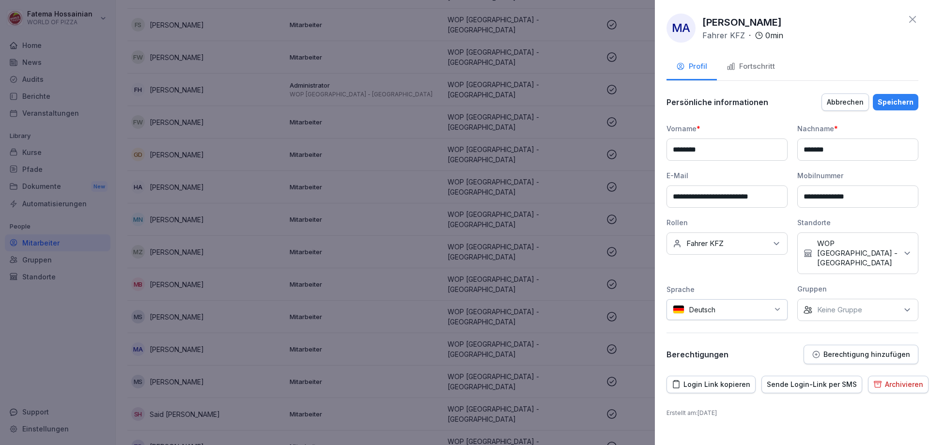
click at [775, 239] on icon at bounding box center [777, 244] width 10 height 10
click at [716, 324] on label "Fahrer Fahrrad" at bounding box center [711, 325] width 48 height 9
click at [699, 349] on label "Fahrer KFZ" at bounding box center [705, 353] width 37 height 9
click at [903, 99] on div "Speichern" at bounding box center [896, 102] width 36 height 11
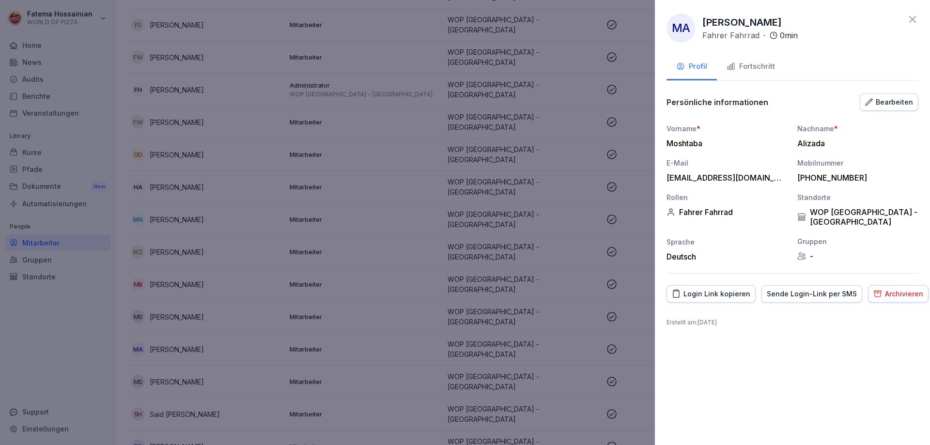
click at [913, 19] on icon at bounding box center [912, 19] width 7 height 7
